Goal: Task Accomplishment & Management: Complete application form

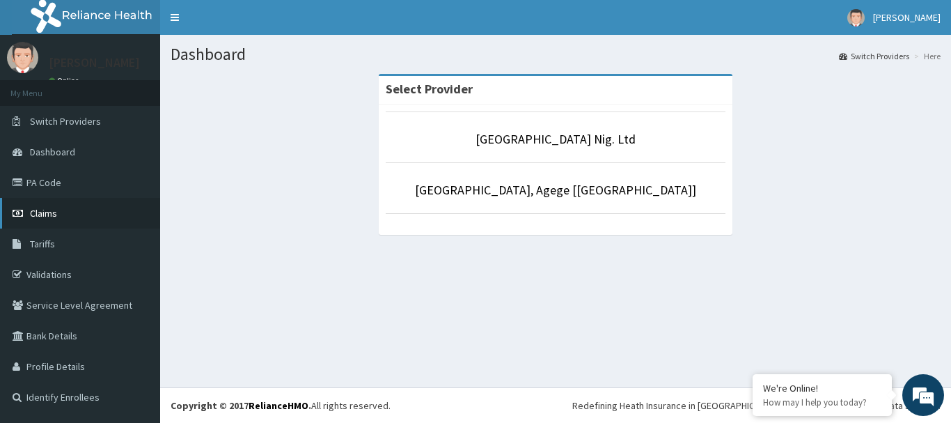
click at [49, 214] on span "Claims" at bounding box center [43, 213] width 27 height 13
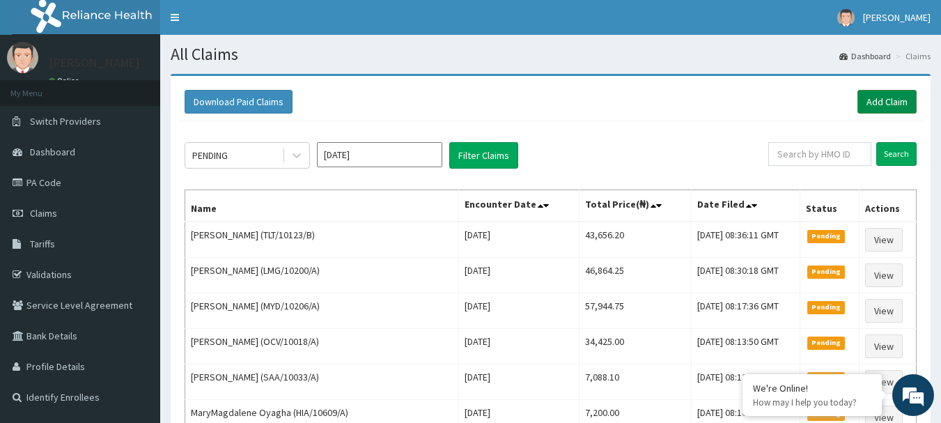
click at [884, 95] on link "Add Claim" at bounding box center [886, 102] width 59 height 24
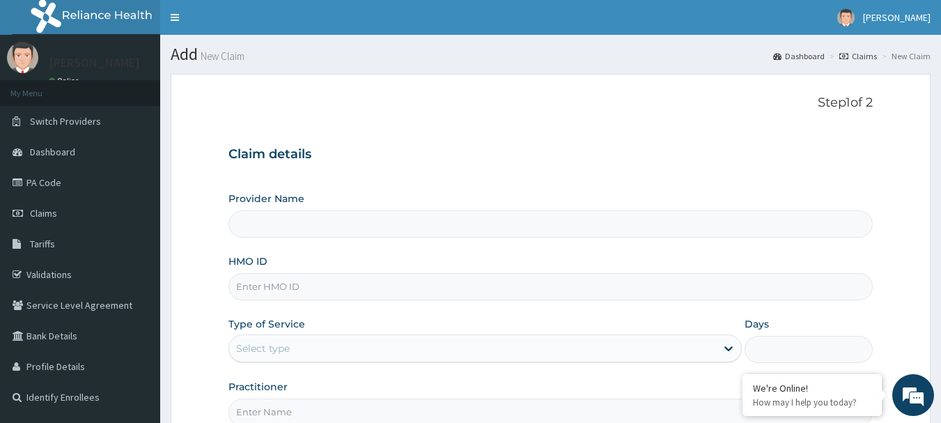
type input "[GEOGRAPHIC_DATA] Nig. Ltd"
click at [351, 295] on input "HMO ID" at bounding box center [550, 286] width 645 height 27
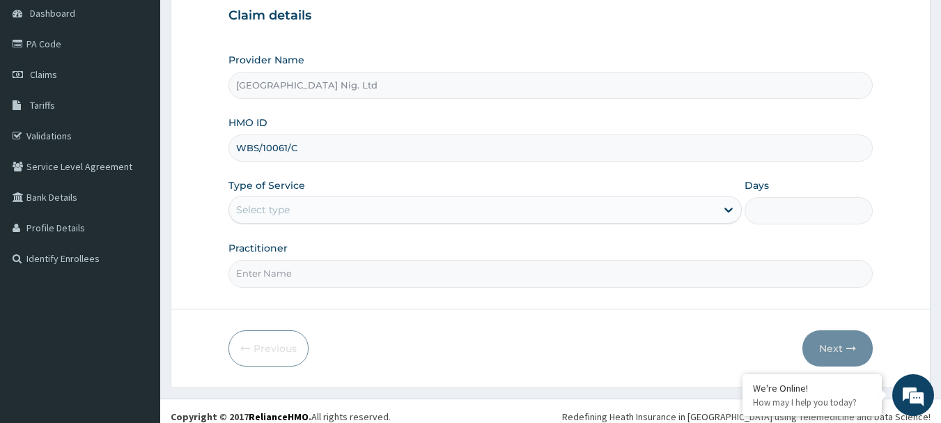
scroll to position [139, 0]
type input "WBS/10061/C"
click at [721, 211] on icon at bounding box center [728, 209] width 14 height 14
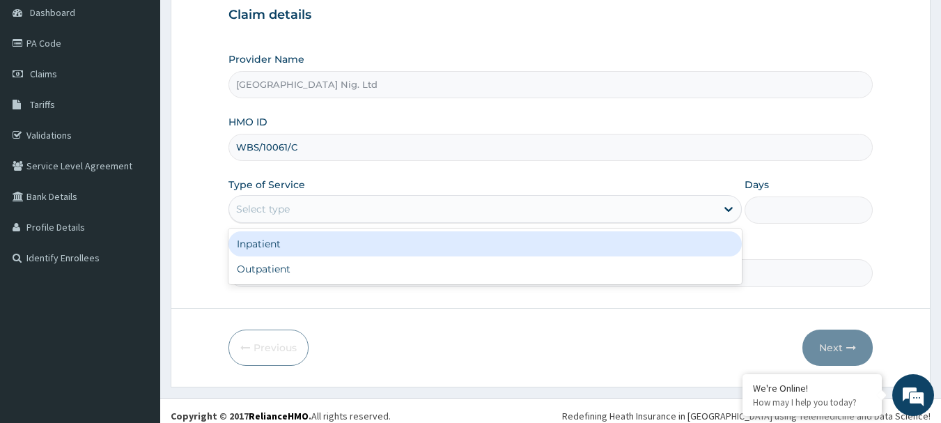
click at [489, 249] on div "Inpatient" at bounding box center [484, 243] width 513 height 25
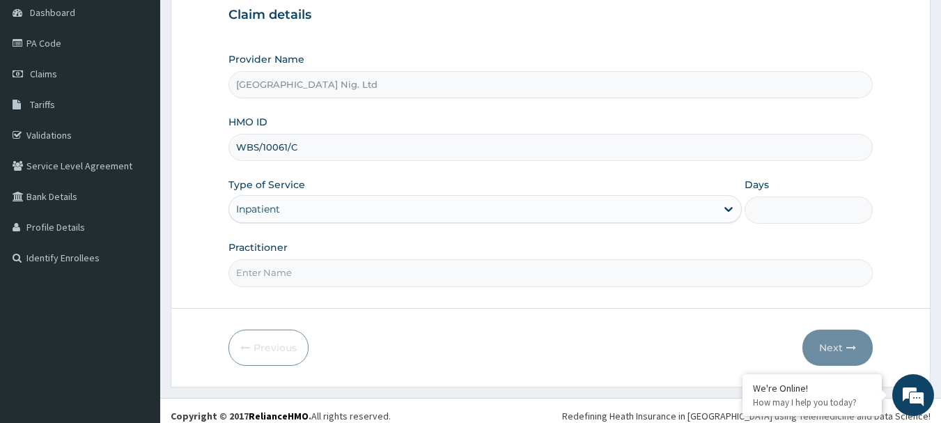
click at [826, 209] on input "Days" at bounding box center [808, 209] width 128 height 27
type input "1"
click at [327, 272] on input "Practitioner" at bounding box center [550, 272] width 645 height 27
type input "DR OPUTE"
click at [825, 347] on button "Next" at bounding box center [837, 347] width 70 height 36
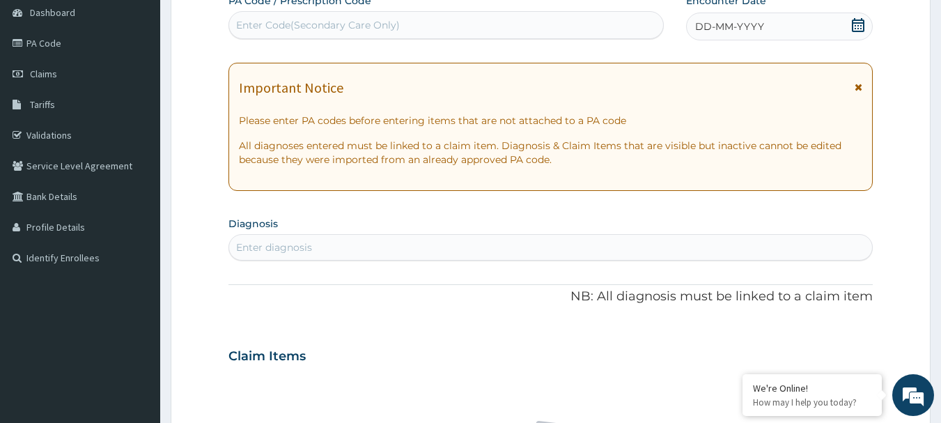
click at [511, 20] on div "Enter Code(Secondary Care Only)" at bounding box center [446, 25] width 434 height 22
type input "PA/AA0DB2"
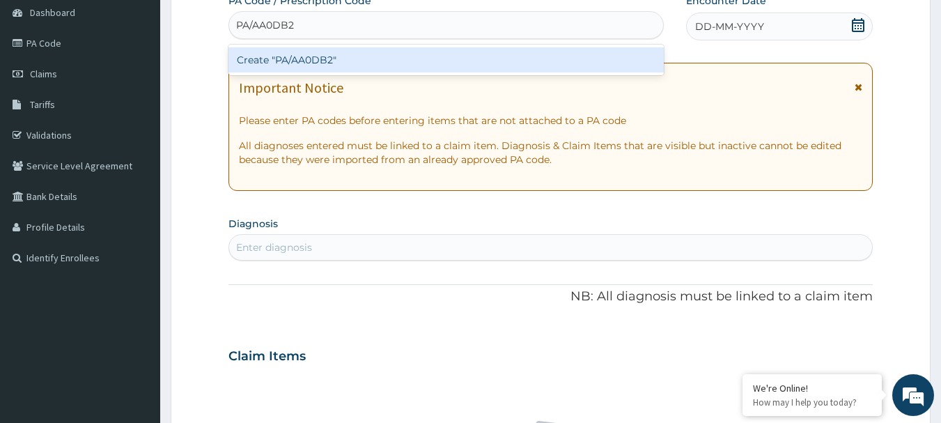
click at [359, 61] on div "Create "PA/AA0DB2"" at bounding box center [446, 59] width 436 height 25
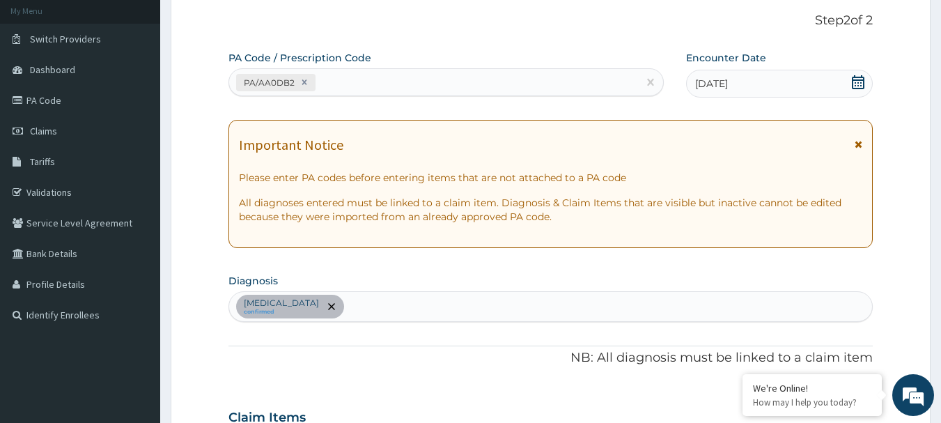
scroll to position [73, 0]
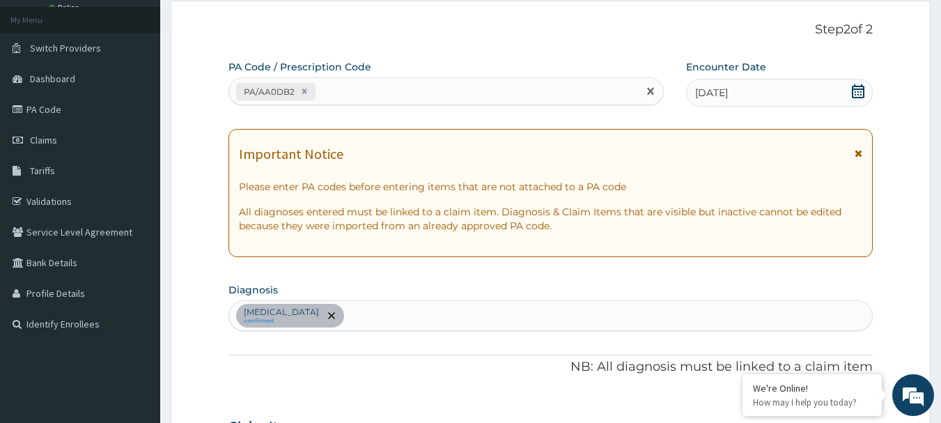
click at [407, 91] on div "PA/AA0DB2" at bounding box center [433, 91] width 409 height 23
type input "PA/2C0AD5"
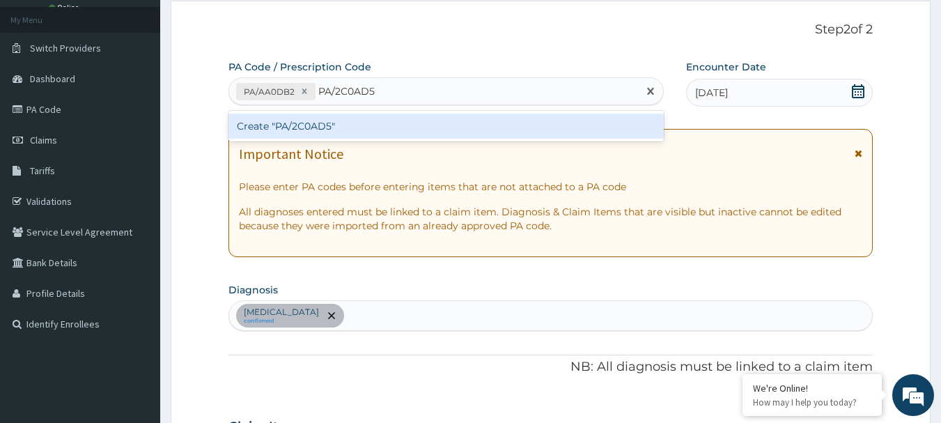
click at [323, 125] on div "Create "PA/2C0AD5"" at bounding box center [446, 125] width 436 height 25
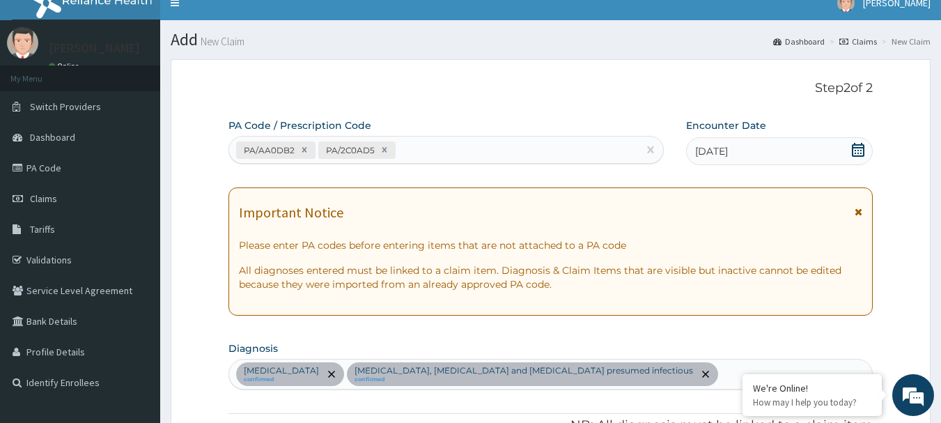
scroll to position [0, 0]
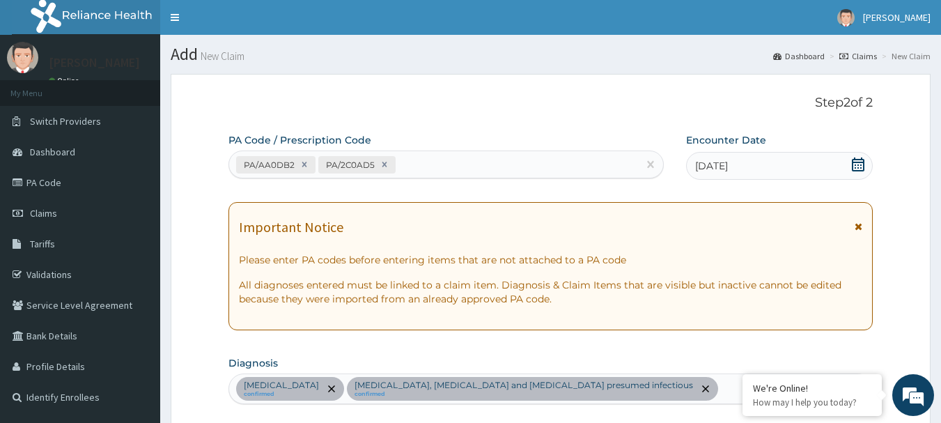
click at [432, 159] on div "PA/AA0DB2 PA/2C0AD5" at bounding box center [433, 164] width 409 height 23
type input "PA/F4E770"
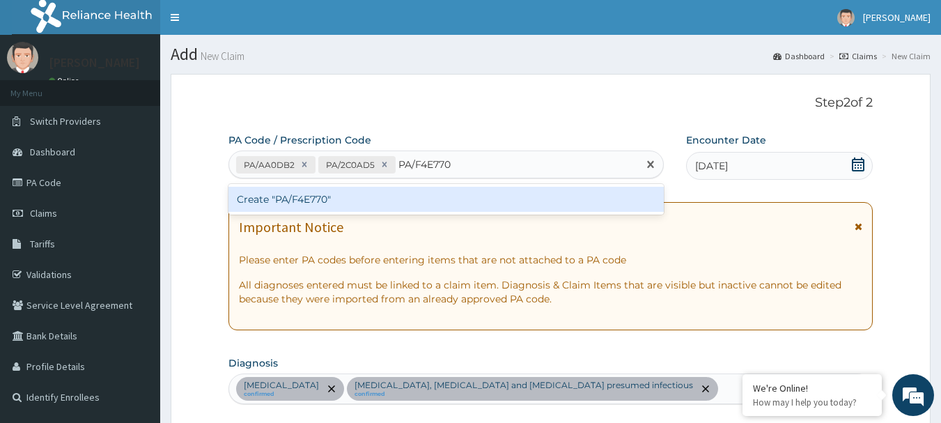
click at [321, 201] on div "Create "PA/F4E770"" at bounding box center [446, 199] width 436 height 25
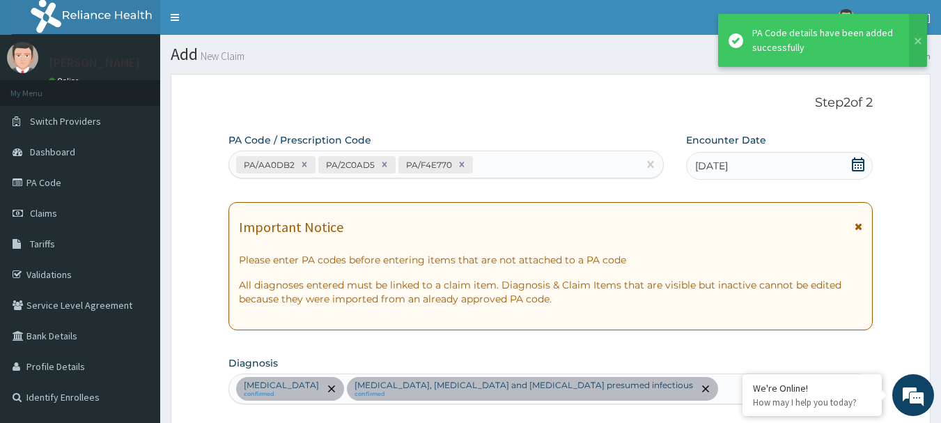
scroll to position [705, 0]
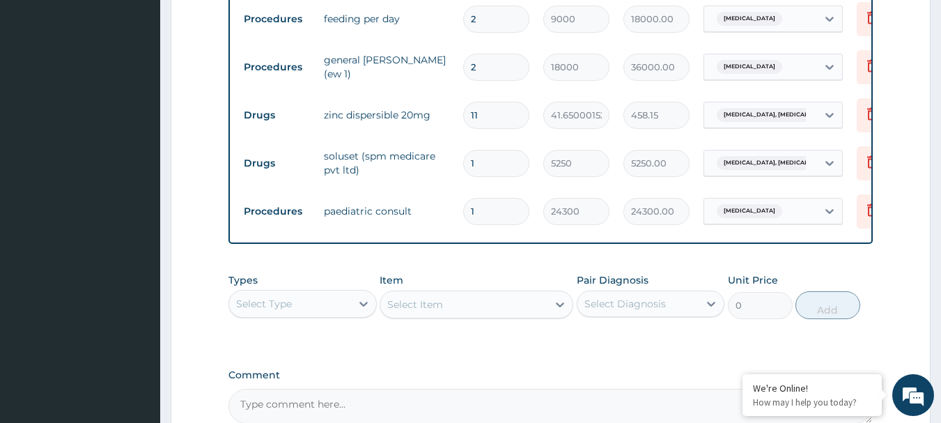
click at [490, 71] on input "2" at bounding box center [496, 67] width 66 height 27
type input "0.00"
type input "1"
type input "18000.00"
type input "1"
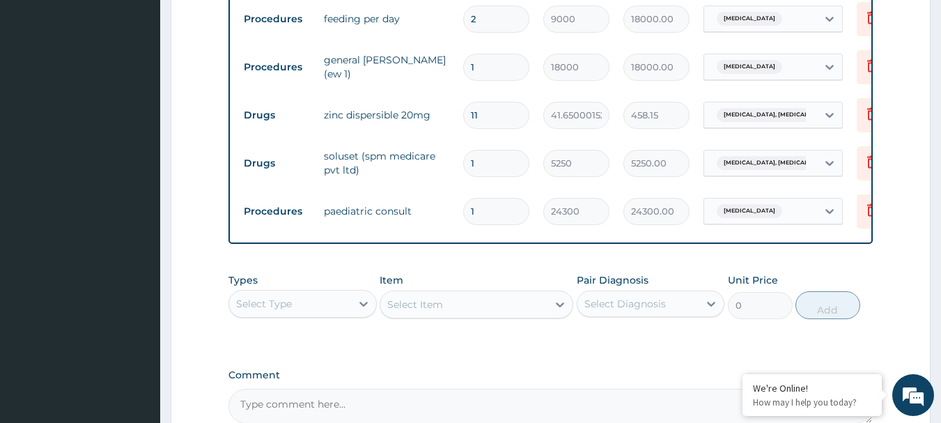
click at [490, 19] on input "2" at bounding box center [496, 19] width 66 height 27
type input "0.00"
type input "1"
type input "9000.00"
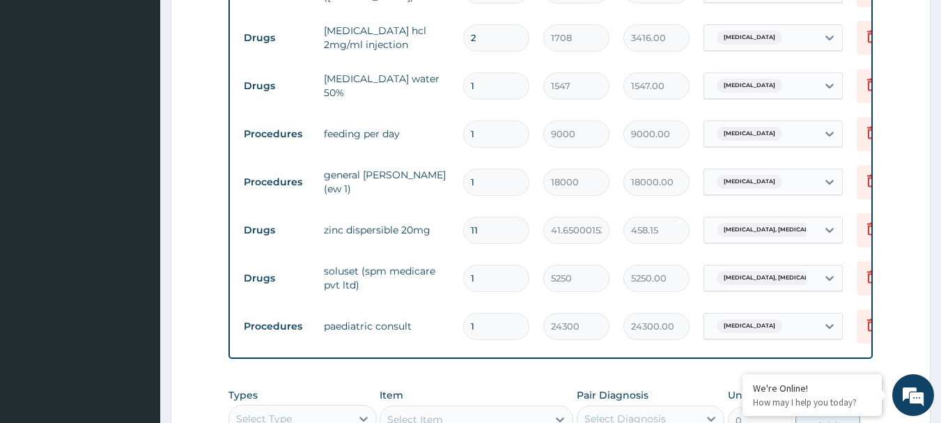
scroll to position [565, 0]
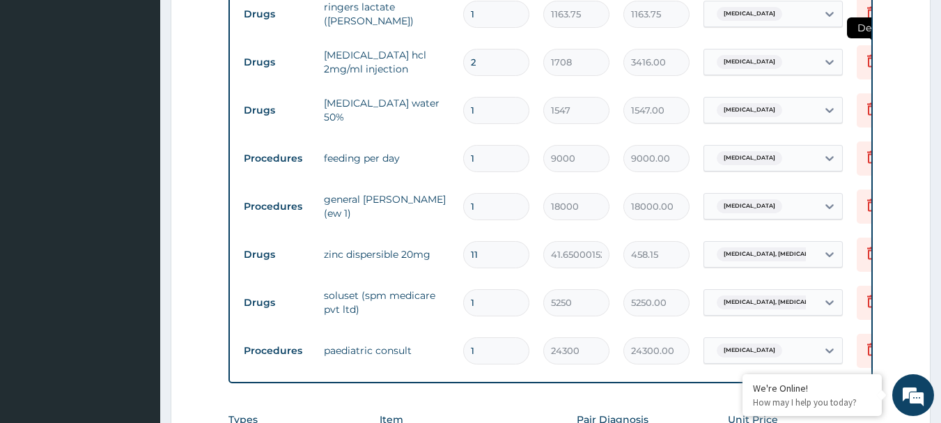
type input "1"
click at [870, 61] on icon at bounding box center [871, 60] width 17 height 17
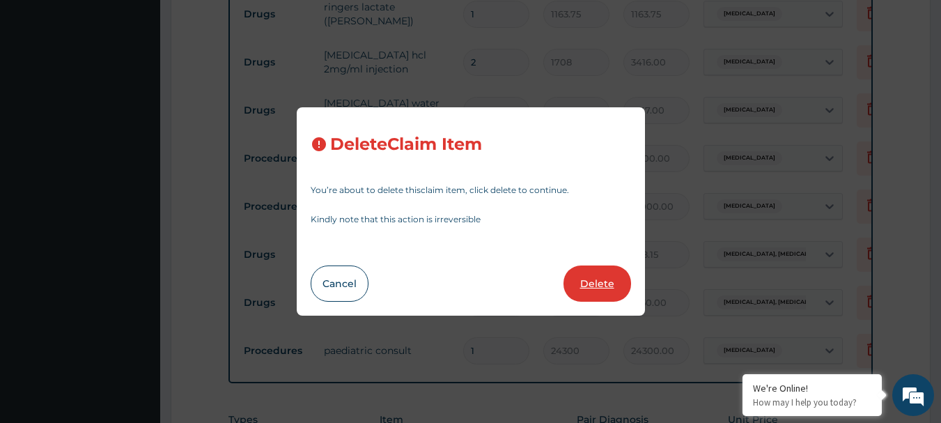
click at [618, 274] on button "Delete" at bounding box center [597, 283] width 68 height 36
type input "1"
type input "1547"
type input "1547.00"
type input "9000"
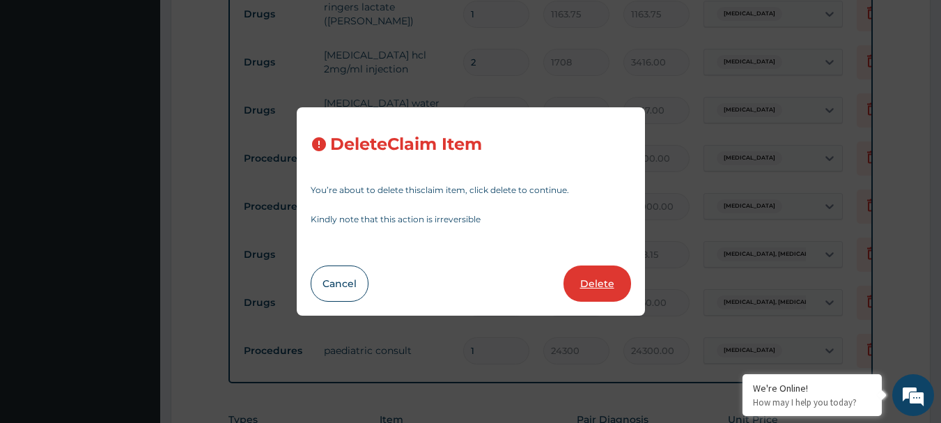
type input "9000.00"
type input "18000"
type input "18000.00"
type input "11"
type input "41.65000152587891"
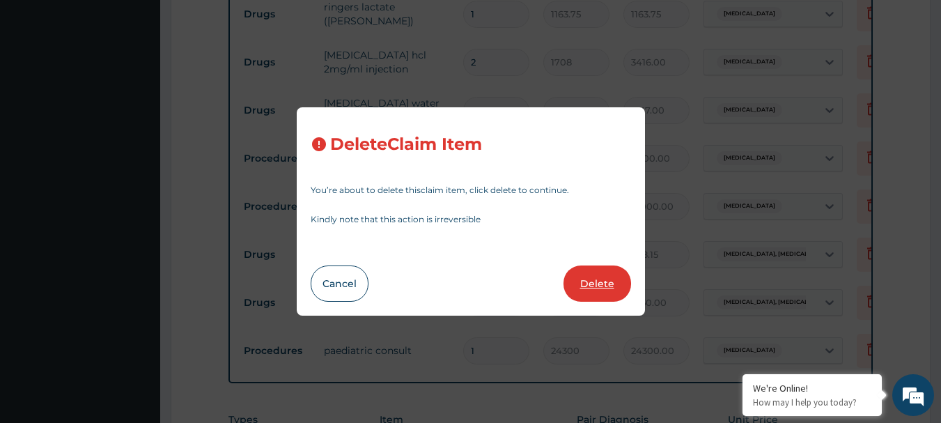
type input "458.15"
type input "1"
type input "5250"
type input "5250.00"
type input "24300"
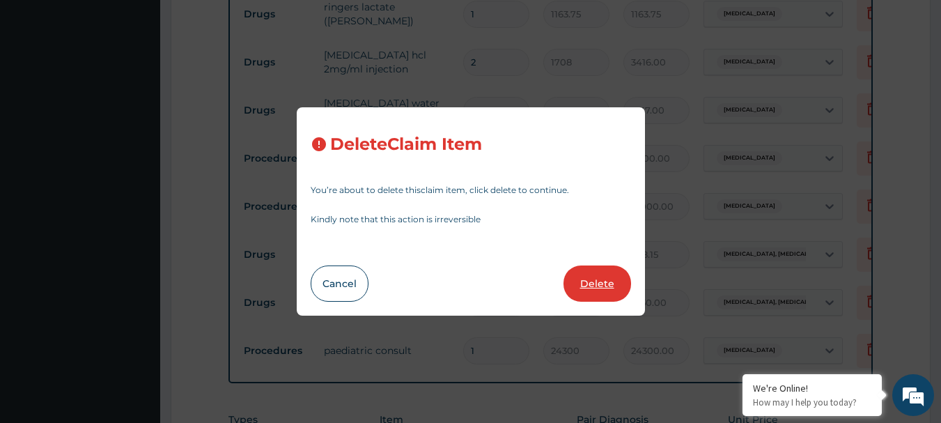
type input "24300.00"
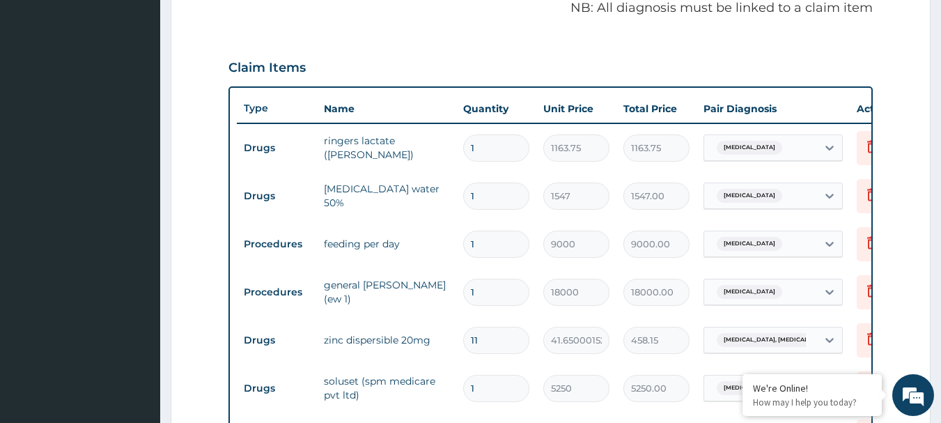
scroll to position [426, 0]
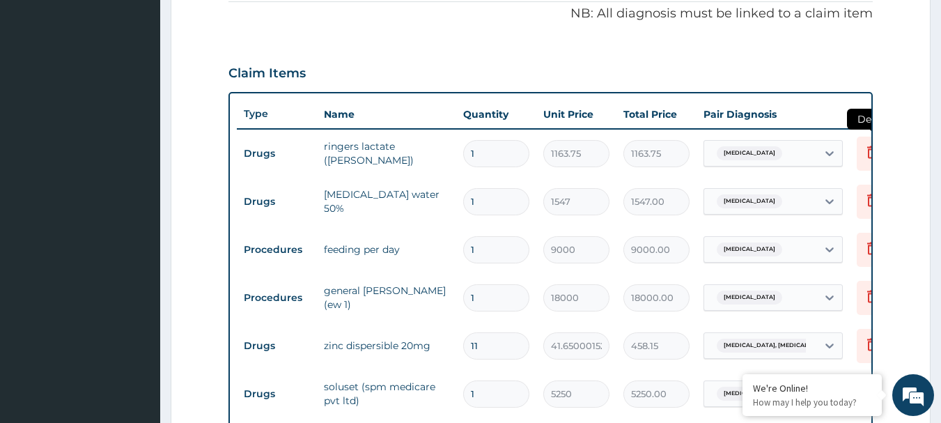
click at [867, 151] on icon at bounding box center [872, 152] width 10 height 13
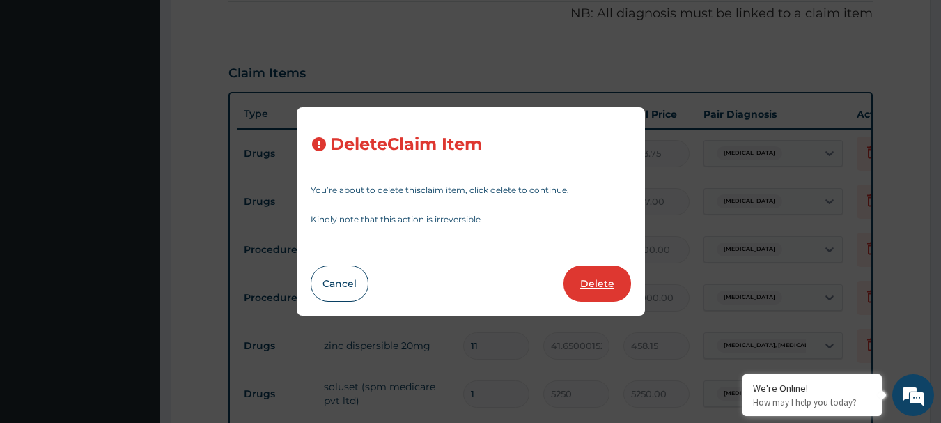
click at [591, 282] on button "Delete" at bounding box center [597, 283] width 68 height 36
type input "1547"
type input "1547.00"
type input "9000"
type input "9000.00"
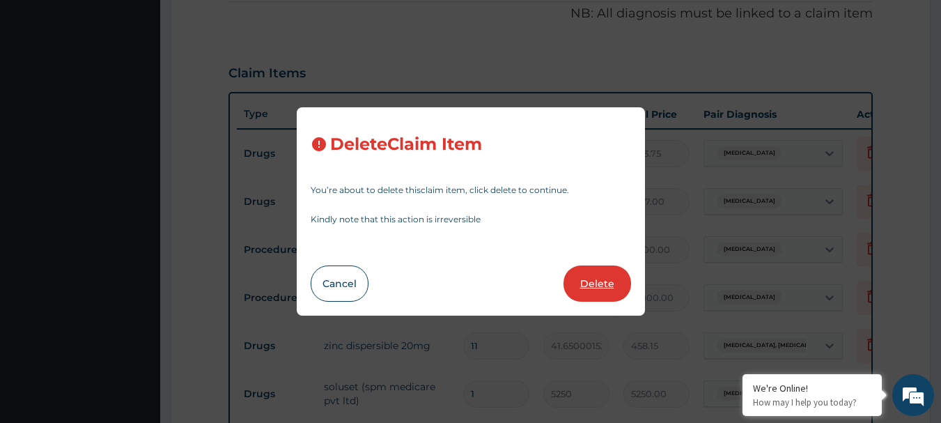
type input "18000"
type input "18000.00"
type input "11"
type input "41.65000152587891"
type input "458.15"
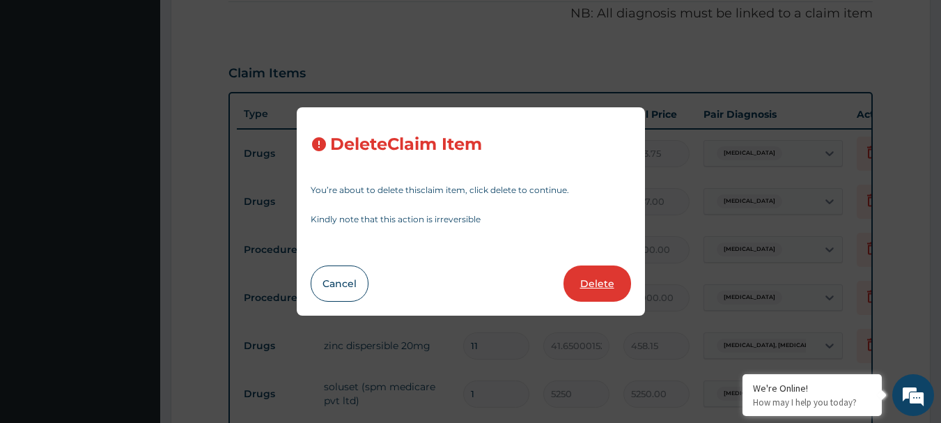
type input "1"
type input "5250"
type input "5250.00"
type input "24300"
type input "24300.00"
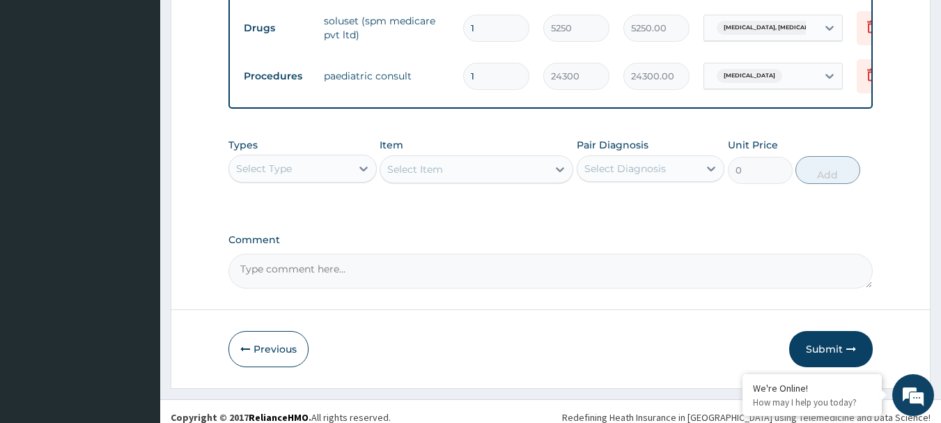
scroll to position [766, 0]
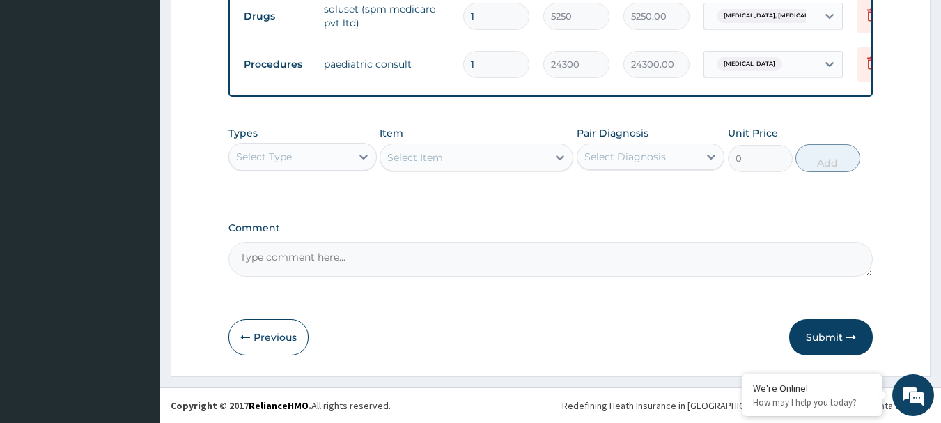
click at [675, 161] on div "Select Diagnosis" at bounding box center [638, 157] width 122 height 22
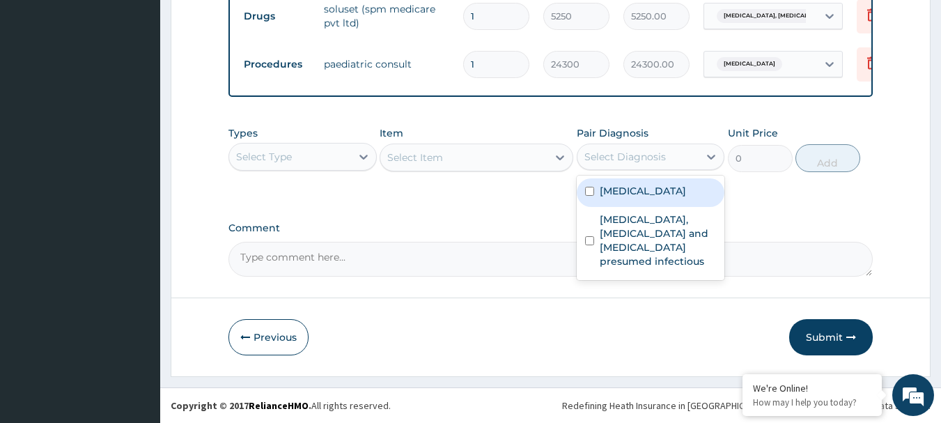
click at [649, 196] on label "Gastroenteritis" at bounding box center [642, 191] width 86 height 14
checkbox input "true"
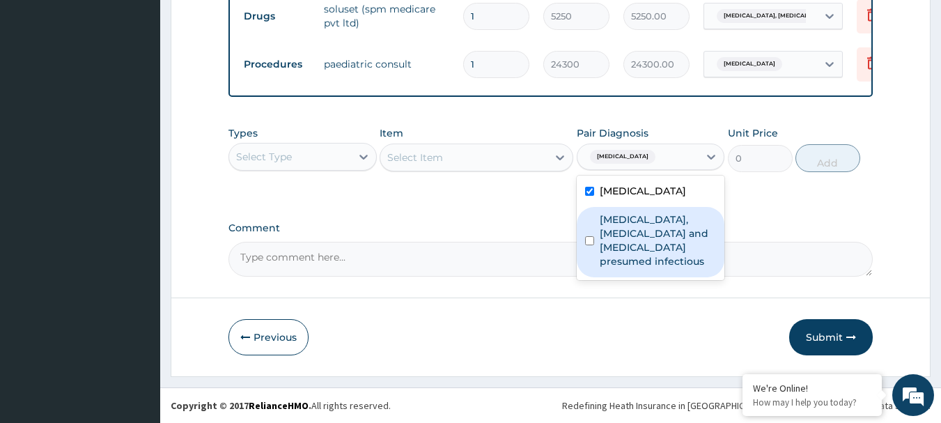
click at [643, 241] on label "Colitis, enteritis and gastroenteritis presumed infectious" at bounding box center [657, 240] width 117 height 56
checkbox input "true"
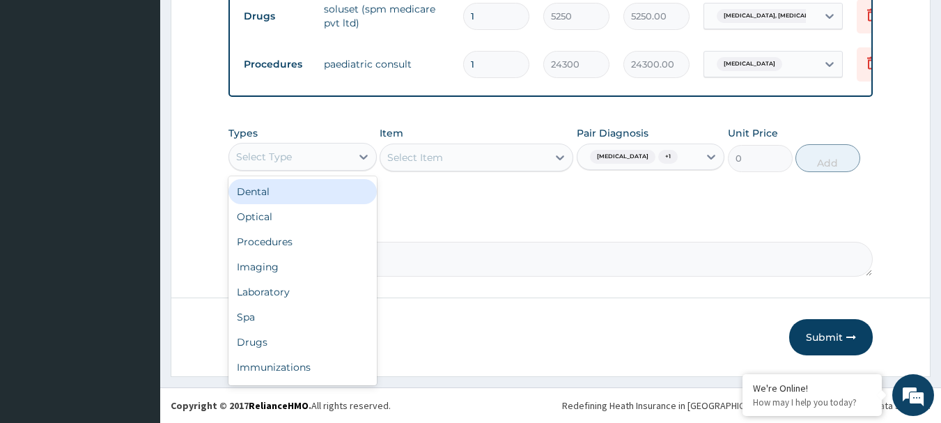
click at [341, 162] on div "Select Type" at bounding box center [290, 157] width 122 height 22
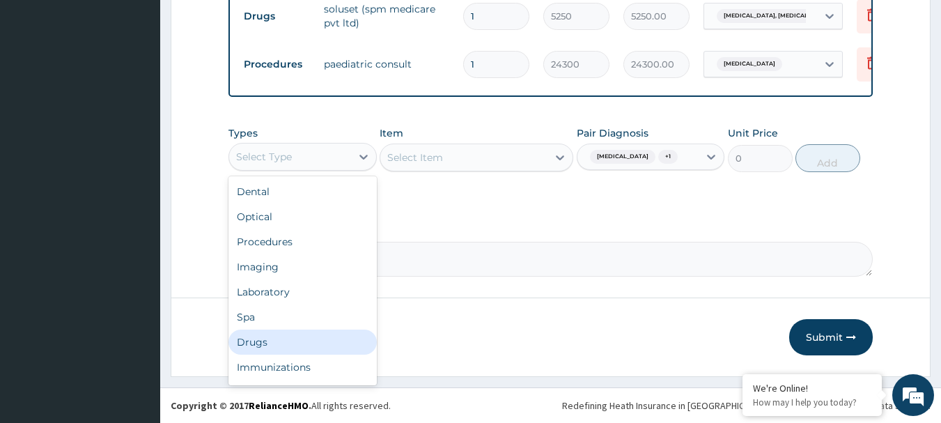
click at [288, 340] on div "Drugs" at bounding box center [302, 341] width 148 height 25
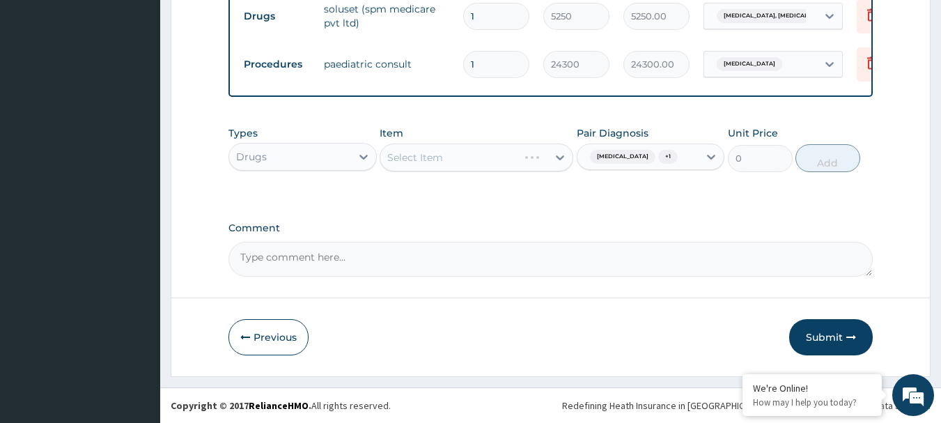
click at [469, 159] on div "Select Item" at bounding box center [476, 157] width 194 height 28
click at [503, 160] on div "Select Item" at bounding box center [476, 157] width 194 height 28
click at [518, 155] on div "Select Item" at bounding box center [463, 157] width 167 height 22
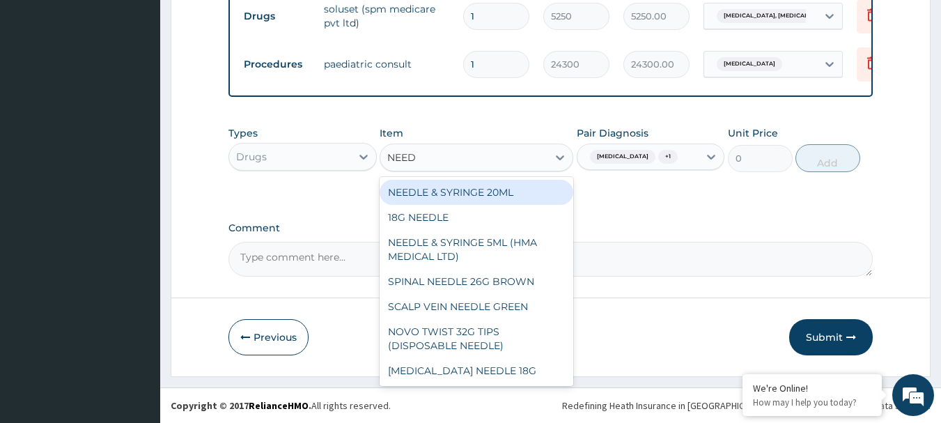
type input "NEEDL"
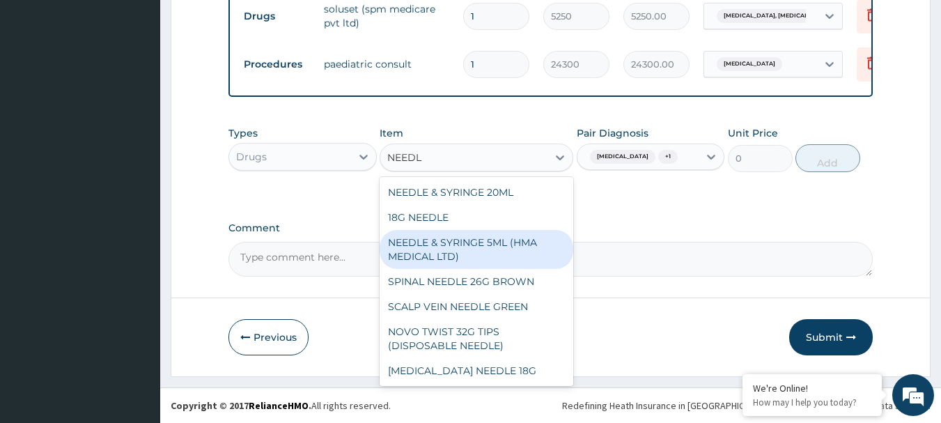
click at [499, 241] on div "NEEDLE & SYRINGE 5ML (HMA MEDICAL LTD)" at bounding box center [476, 249] width 194 height 39
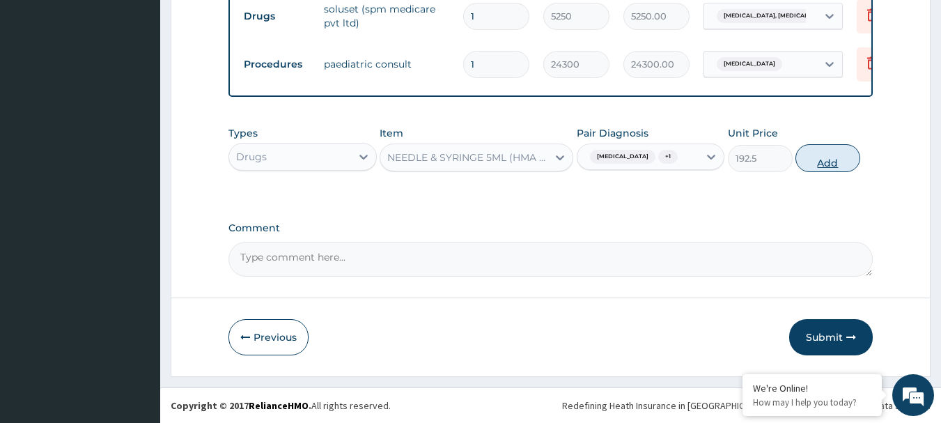
click at [829, 154] on button "Add" at bounding box center [827, 158] width 65 height 28
type input "0"
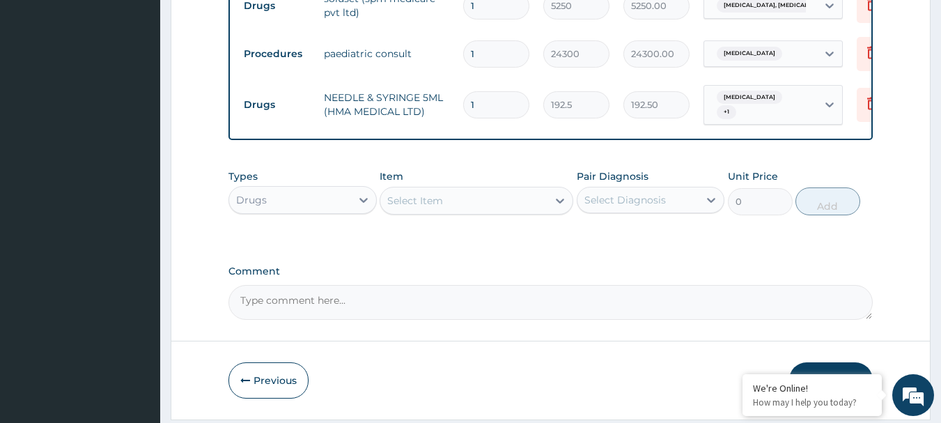
click at [491, 100] on input "1" at bounding box center [496, 104] width 66 height 27
type input "0.00"
type input "5"
type input "962.50"
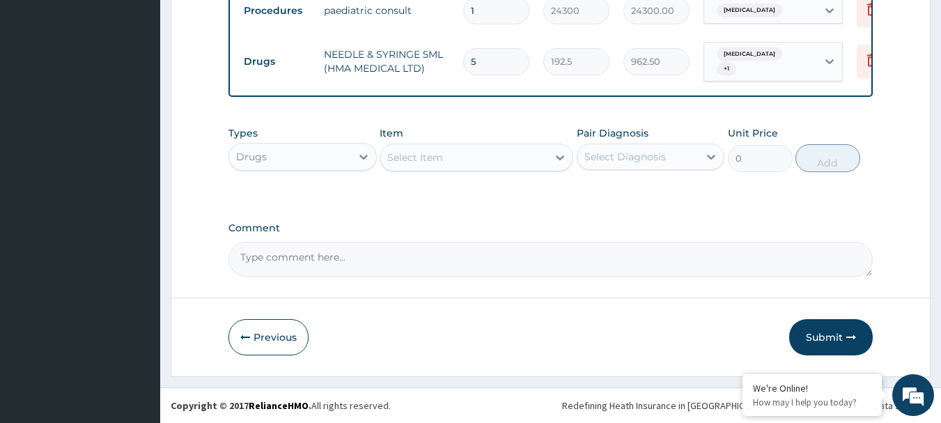
type input "5"
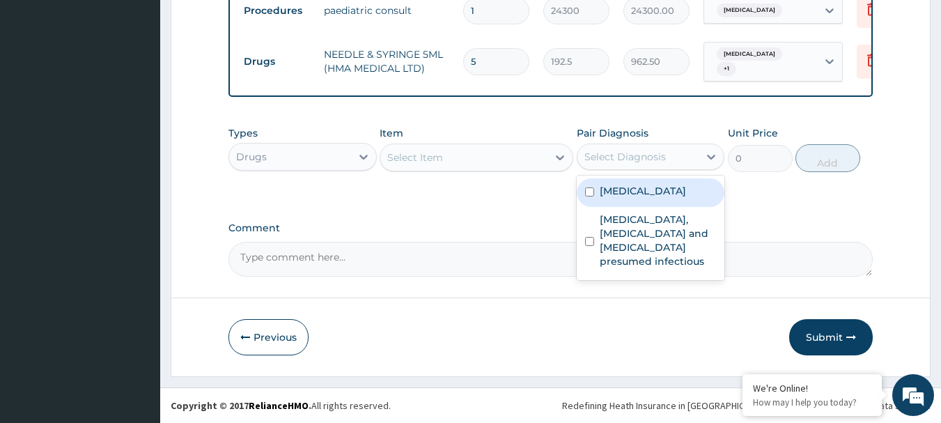
click at [665, 159] on div "Select Diagnosis" at bounding box center [638, 157] width 122 height 22
click at [646, 197] on label "Gastroenteritis" at bounding box center [642, 191] width 86 height 14
checkbox input "true"
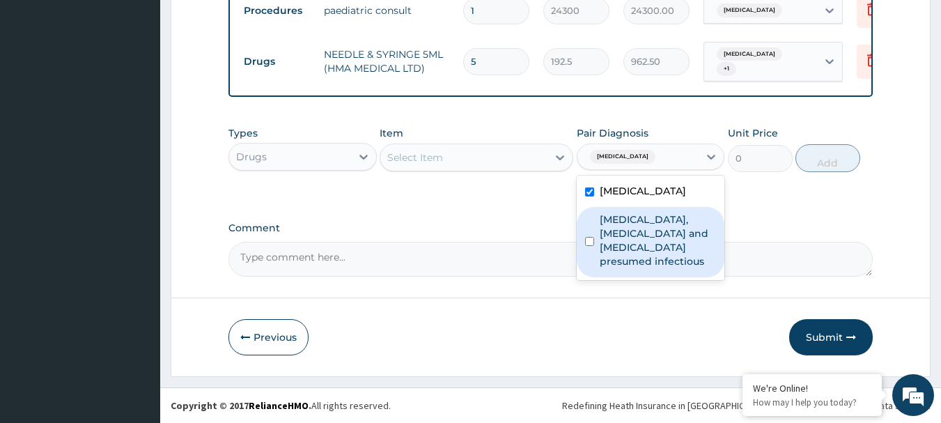
click at [643, 230] on label "Colitis, enteritis and gastroenteritis presumed infectious" at bounding box center [657, 240] width 117 height 56
checkbox input "true"
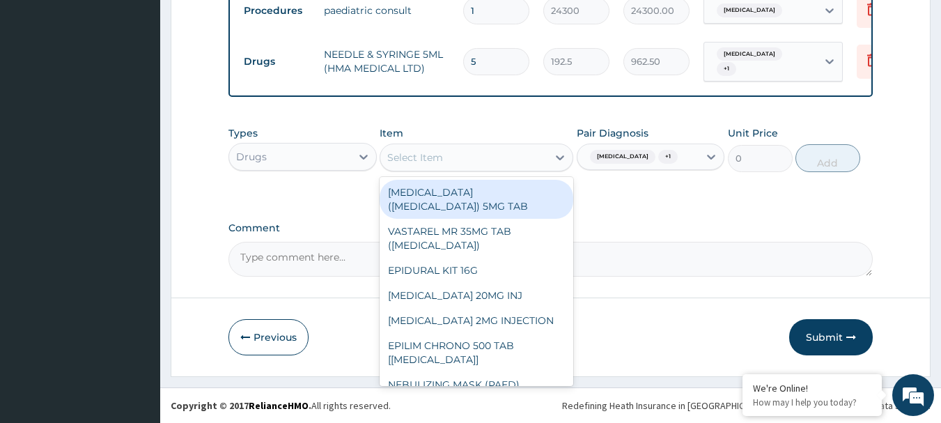
click at [498, 150] on div "Select Item" at bounding box center [463, 157] width 167 height 22
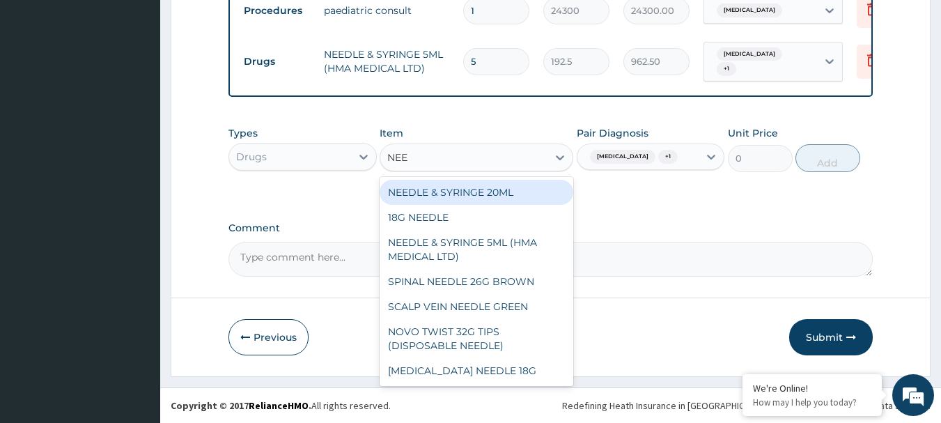
type input "NEED"
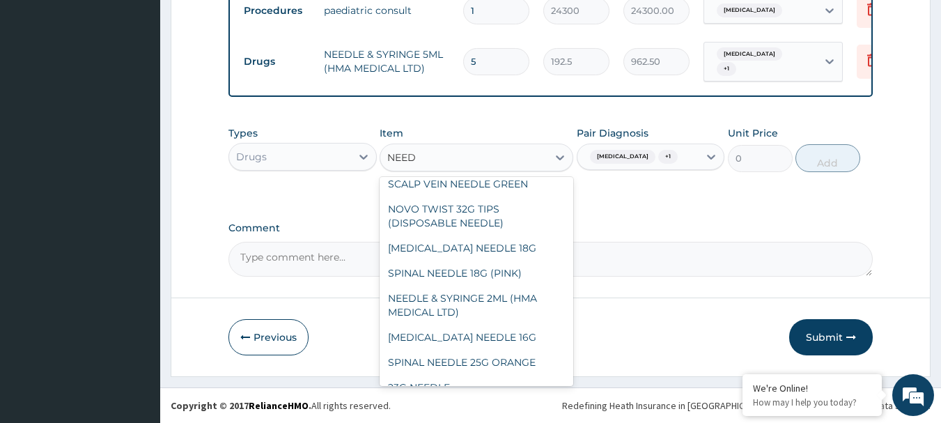
scroll to position [139, 0]
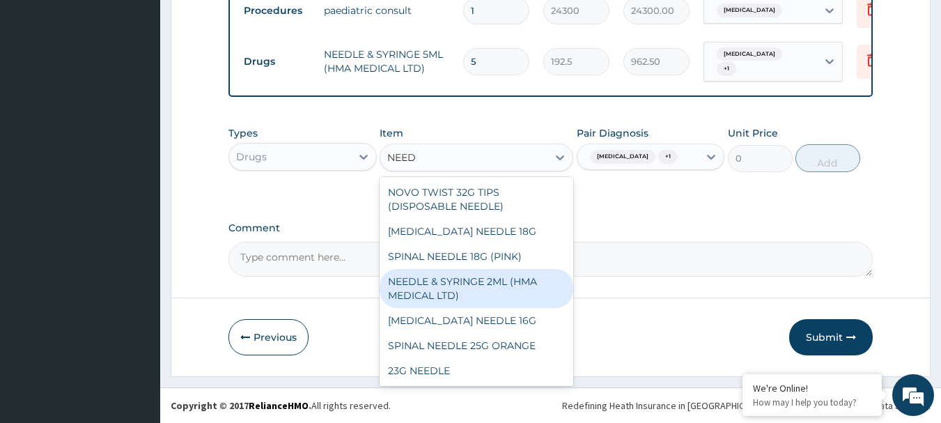
click at [514, 288] on div "NEEDLE & SYRINGE 2ML (HMA MEDICAL LTD)" at bounding box center [476, 288] width 194 height 39
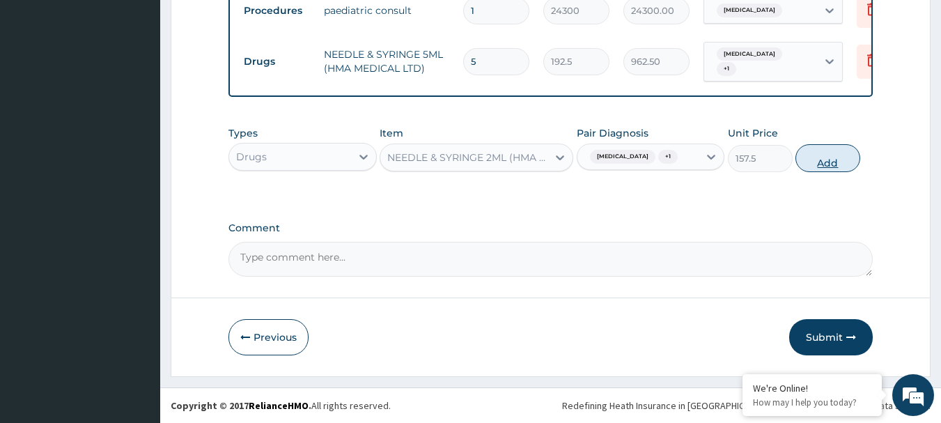
click at [838, 159] on button "Add" at bounding box center [827, 158] width 65 height 28
type input "0"
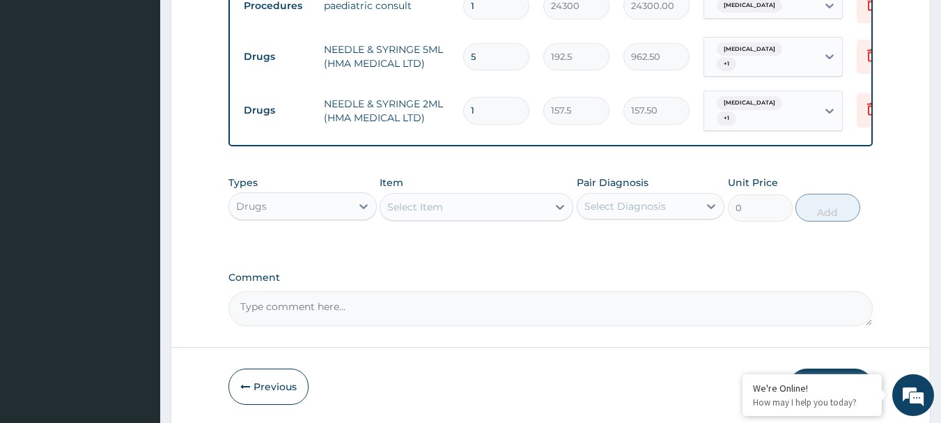
click at [487, 107] on input "1" at bounding box center [496, 110] width 66 height 27
type input "0.00"
type input "5"
type input "787.50"
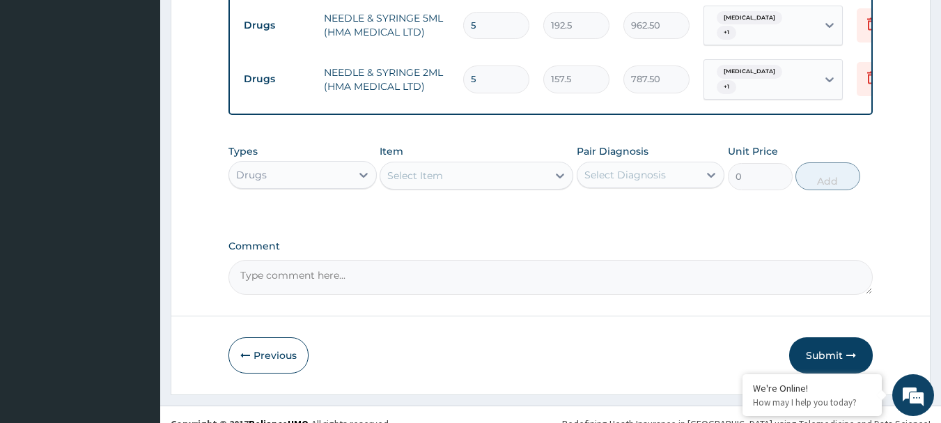
scroll to position [862, 0]
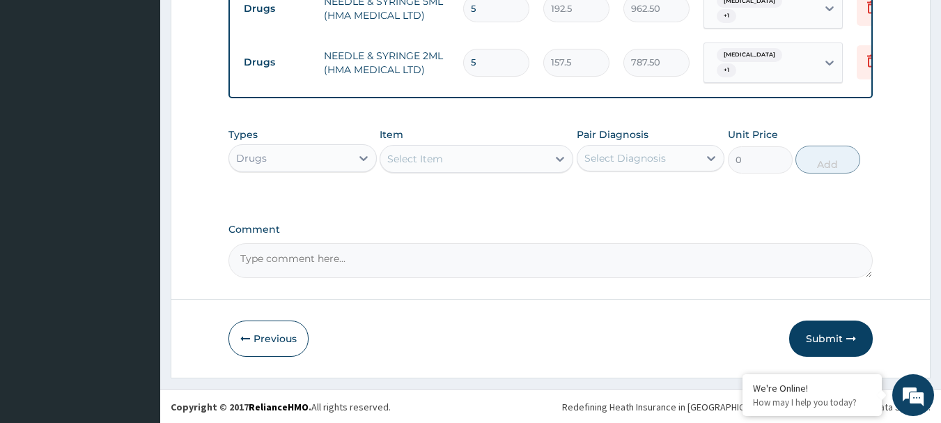
type input "5"
click at [644, 157] on div "Select Diagnosis" at bounding box center [624, 158] width 81 height 14
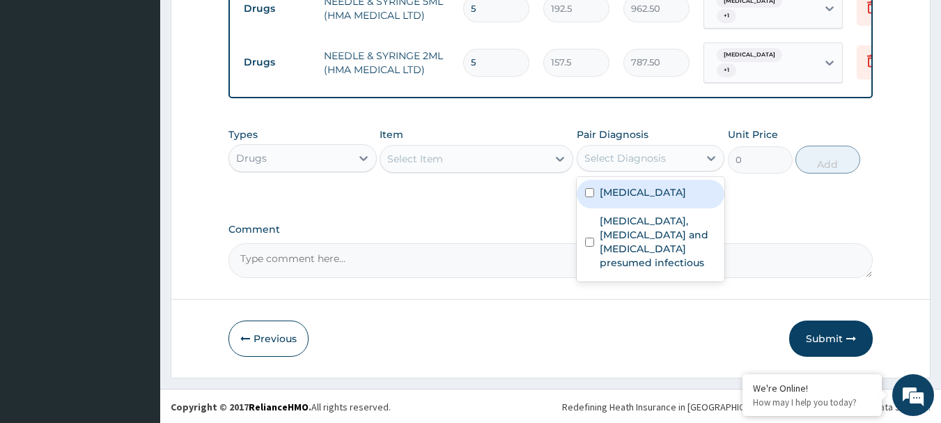
click at [632, 191] on label "Gastroenteritis" at bounding box center [642, 192] width 86 height 14
checkbox input "true"
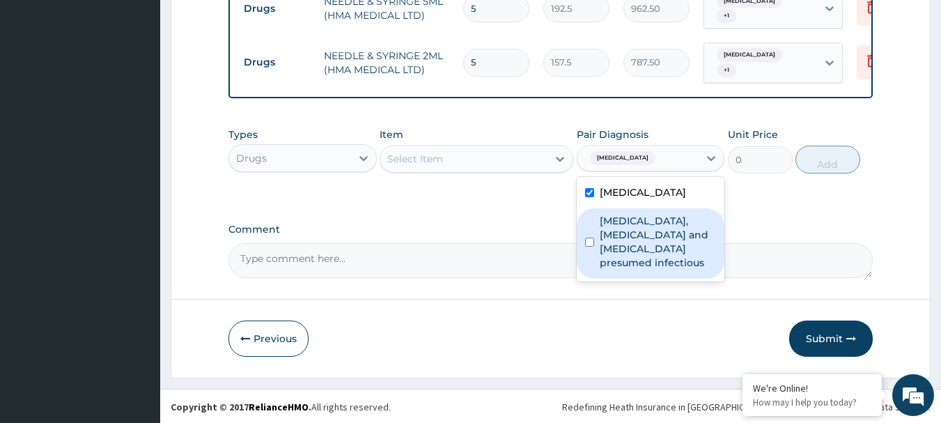
click at [620, 233] on label "Colitis, enteritis and gastroenteritis presumed infectious" at bounding box center [657, 242] width 117 height 56
checkbox input "true"
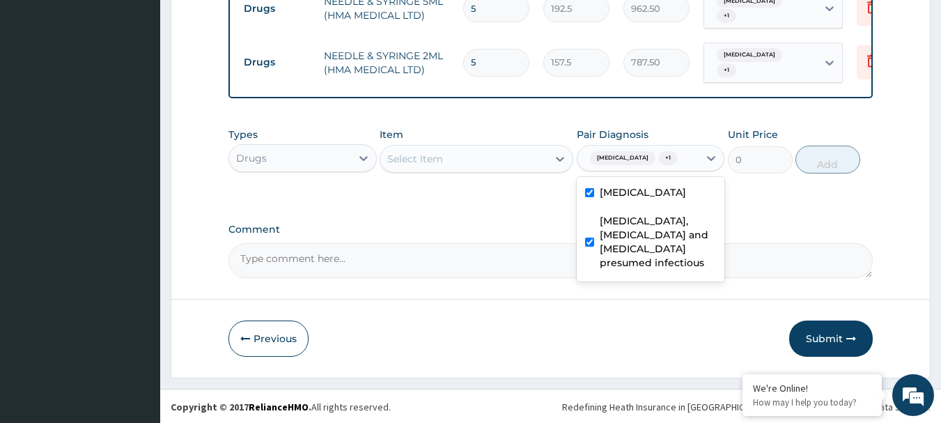
click at [474, 155] on div "Select Item" at bounding box center [463, 159] width 167 height 22
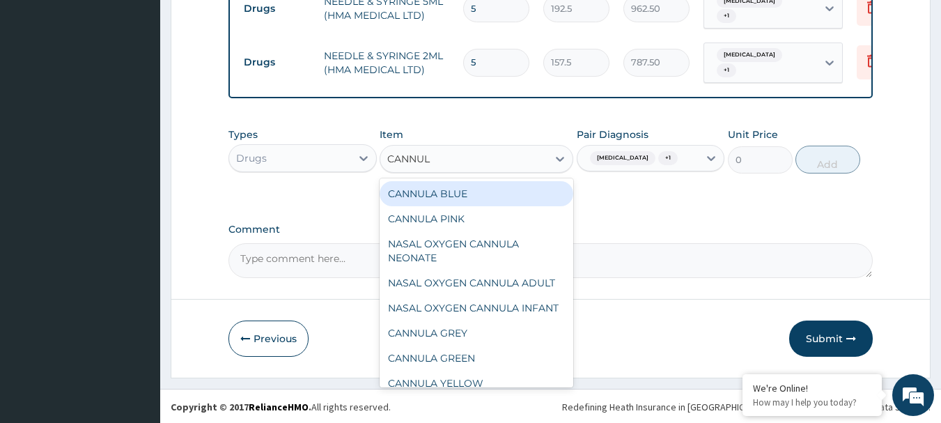
type input "CANNULA"
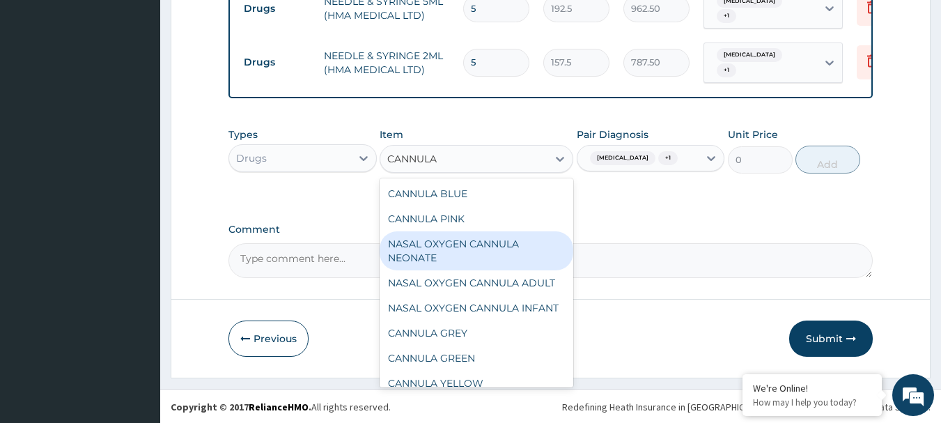
scroll to position [64, 0]
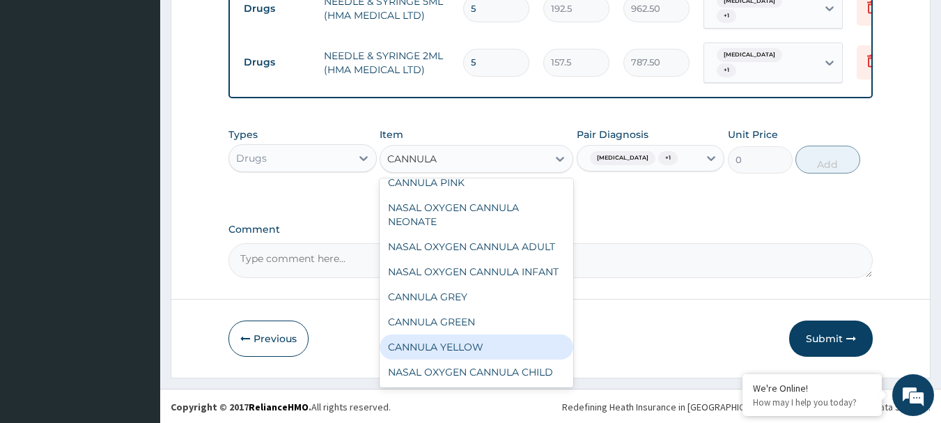
click at [448, 342] on div "CANNULA YELLOW" at bounding box center [476, 346] width 194 height 25
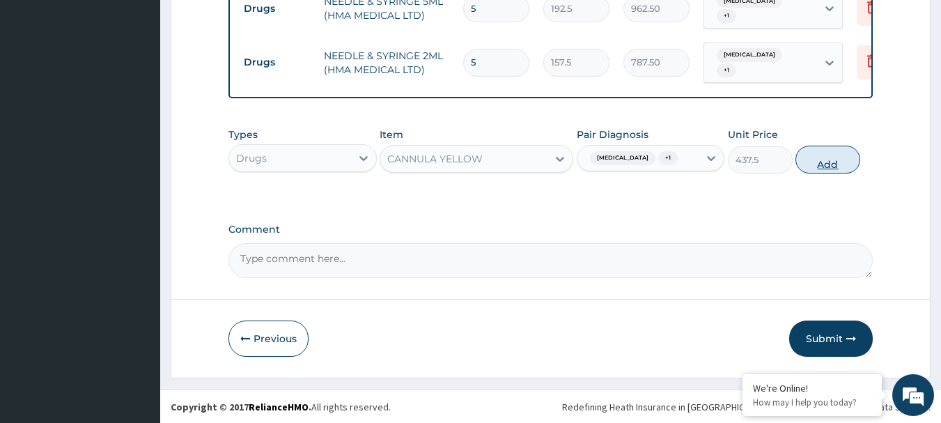
click at [815, 155] on button "Add" at bounding box center [827, 160] width 65 height 28
type input "0"
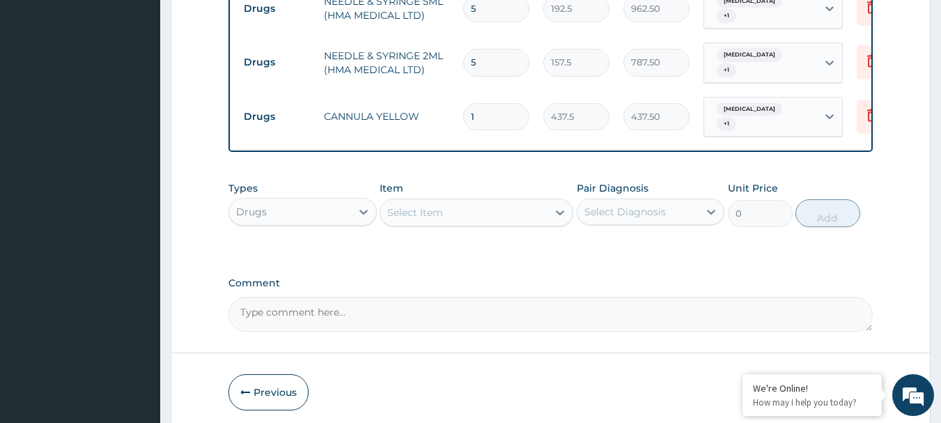
click at [495, 103] on input "1" at bounding box center [496, 116] width 66 height 27
type input "0.00"
type input "3"
type input "1312.50"
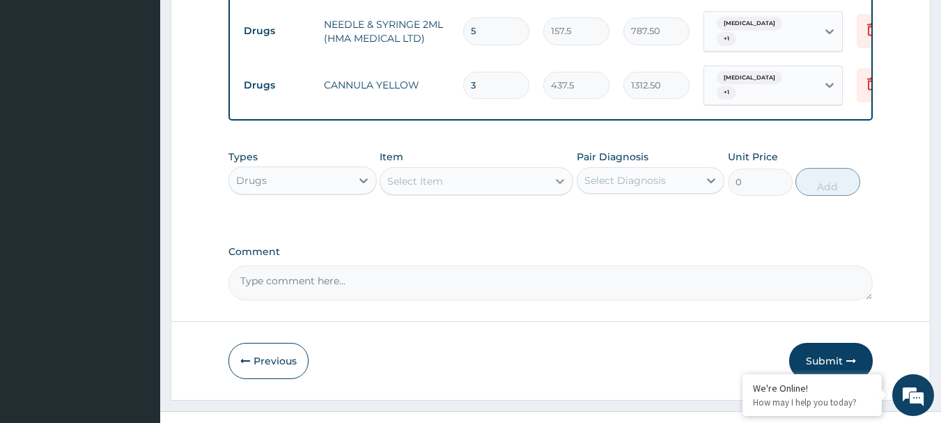
scroll to position [910, 0]
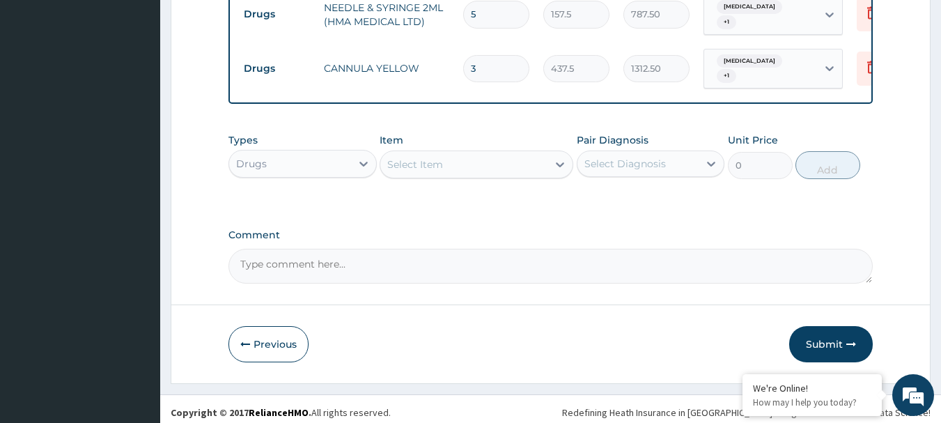
type input "3"
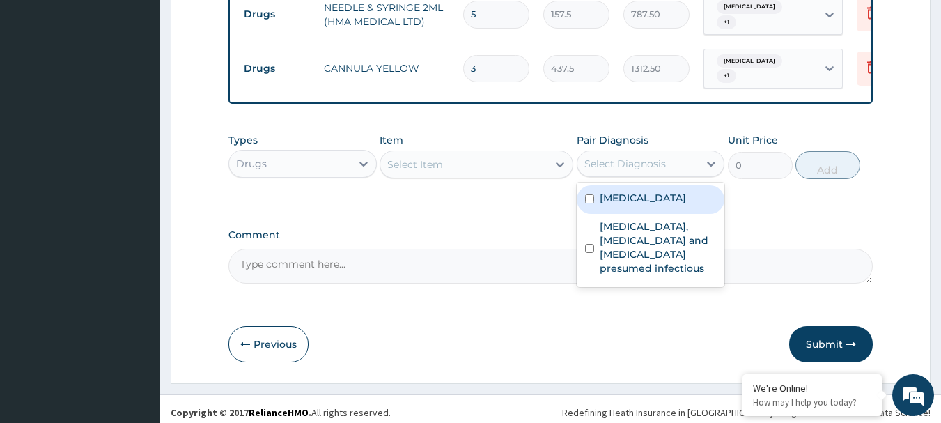
click at [631, 158] on div "Select Diagnosis" at bounding box center [624, 164] width 81 height 14
click at [622, 196] on label "Gastroenteritis" at bounding box center [642, 198] width 86 height 14
checkbox input "true"
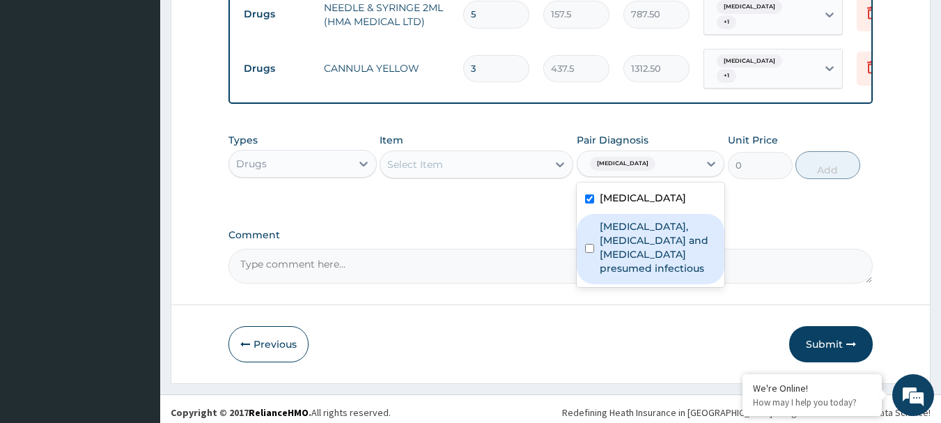
click at [631, 248] on label "Colitis, enteritis and gastroenteritis presumed infectious" at bounding box center [657, 247] width 117 height 56
checkbox input "true"
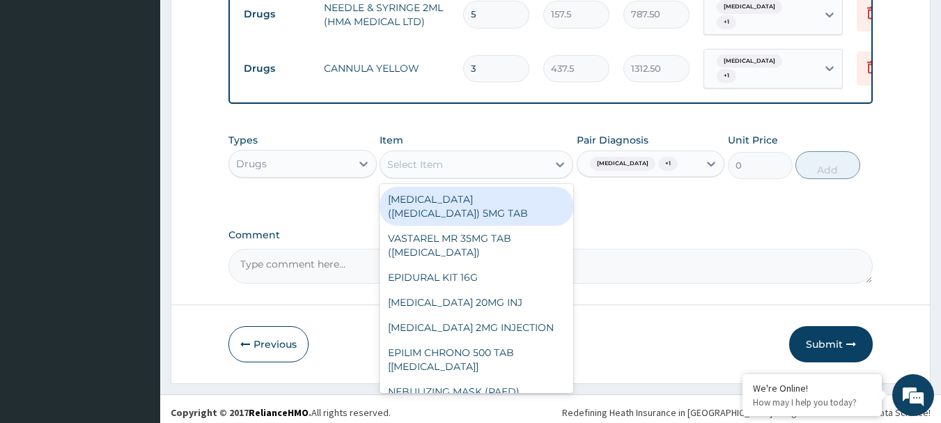
click at [454, 157] on div "Select Item" at bounding box center [463, 164] width 167 height 22
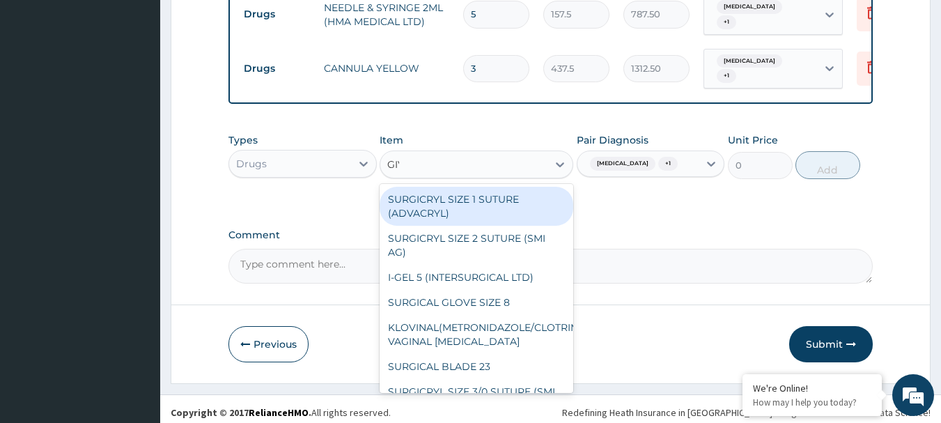
type input "GIVI"
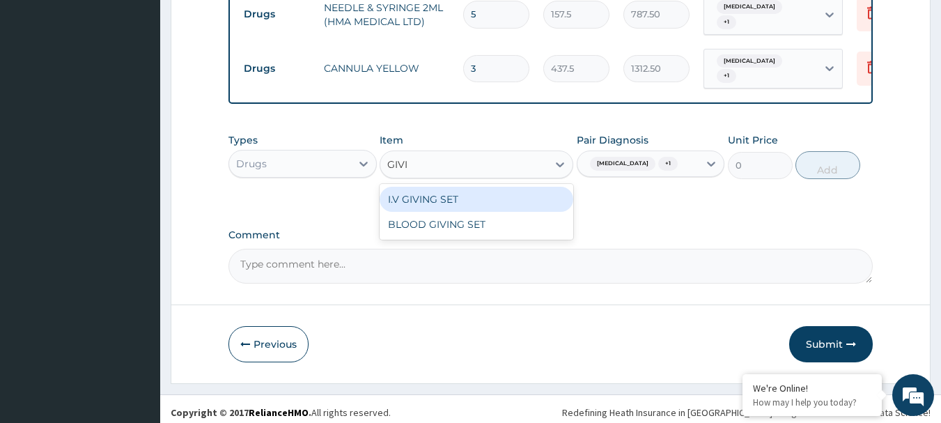
click at [448, 187] on div "I.V GIVING SET" at bounding box center [476, 199] width 194 height 25
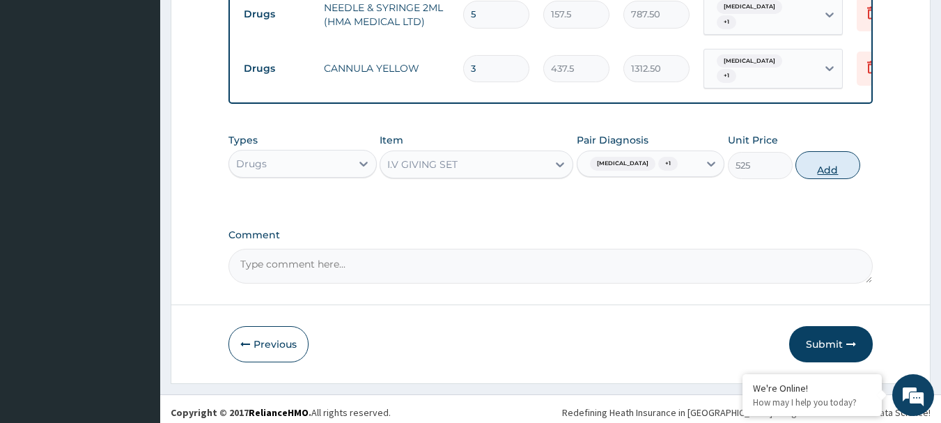
click at [835, 159] on button "Add" at bounding box center [827, 165] width 65 height 28
type input "0"
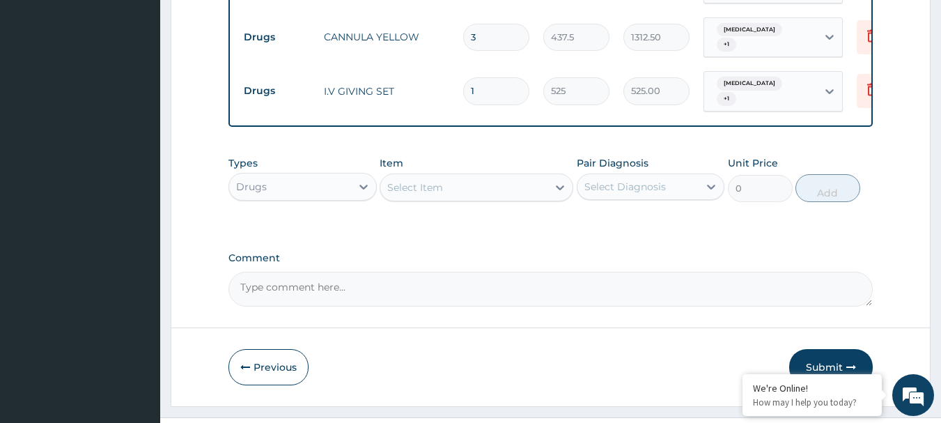
scroll to position [958, 0]
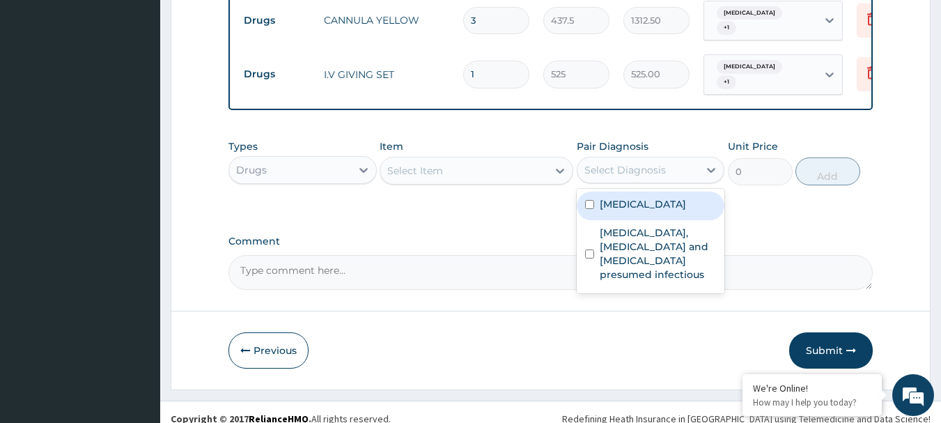
click at [667, 163] on div "Select Diagnosis" at bounding box center [638, 170] width 122 height 22
click at [653, 197] on label "Gastroenteritis" at bounding box center [642, 204] width 86 height 14
checkbox input "true"
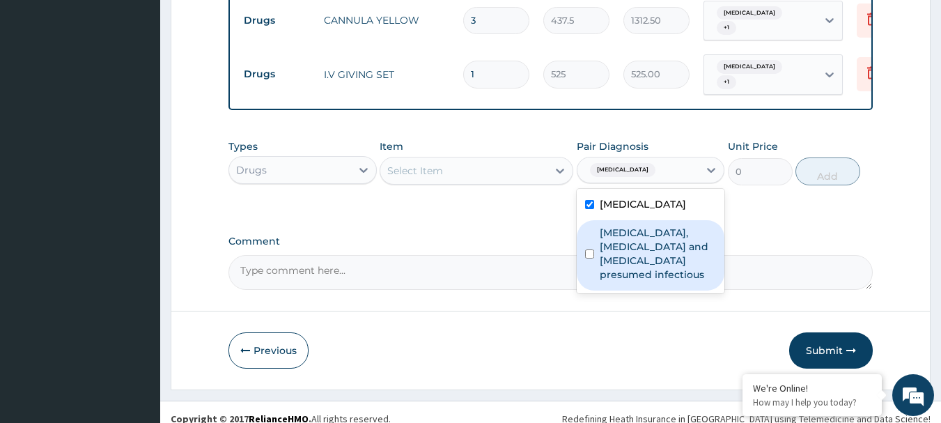
click at [653, 226] on label "Colitis, enteritis and gastroenteritis presumed infectious" at bounding box center [657, 254] width 117 height 56
checkbox input "true"
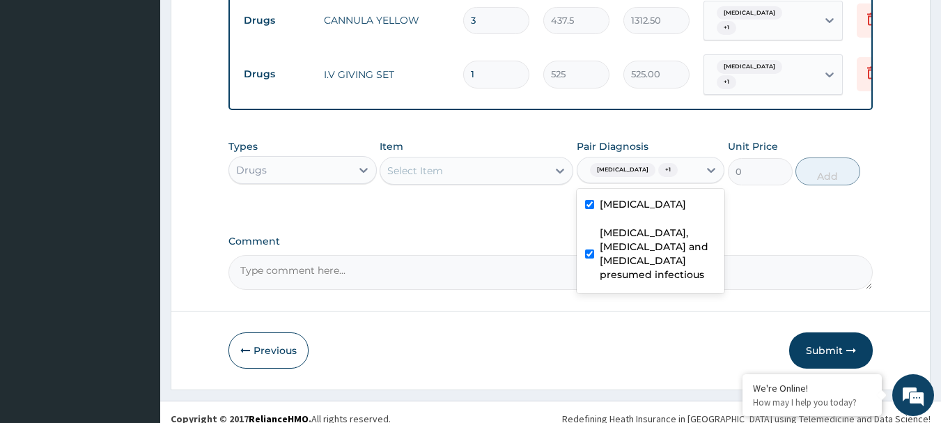
click at [476, 159] on div "Select Item" at bounding box center [463, 170] width 167 height 22
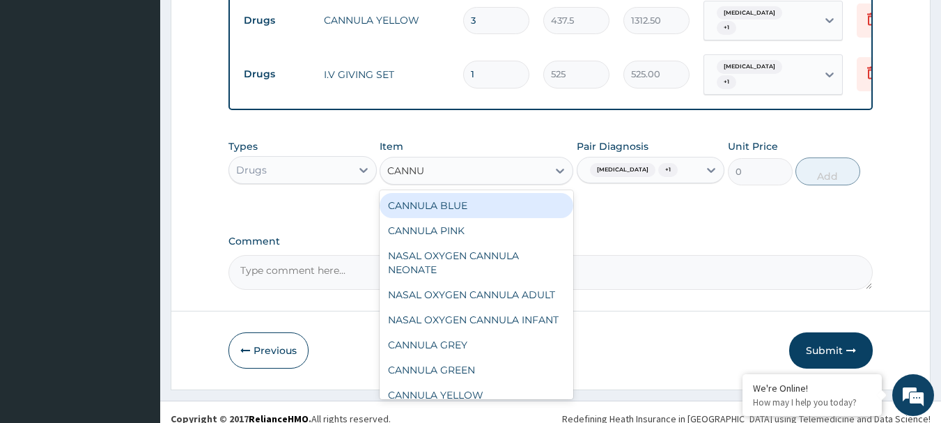
type input "CANNUL"
click at [469, 193] on div "CANNULA BLUE" at bounding box center [476, 205] width 194 height 25
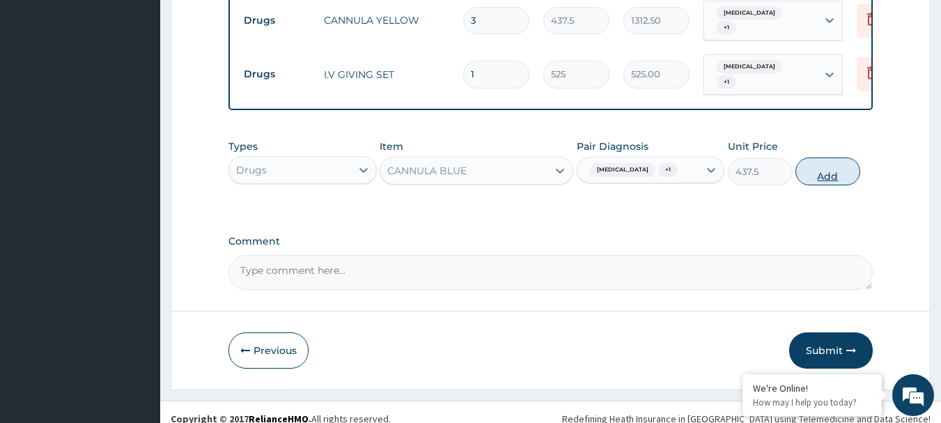
click at [829, 161] on button "Add" at bounding box center [827, 171] width 65 height 28
type input "0"
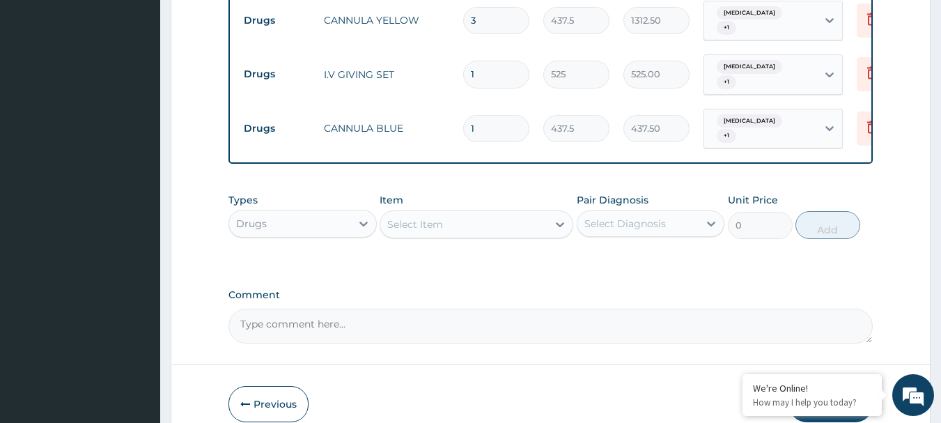
click at [508, 115] on input "1" at bounding box center [496, 128] width 66 height 27
type input "0.00"
type input "2"
type input "875.00"
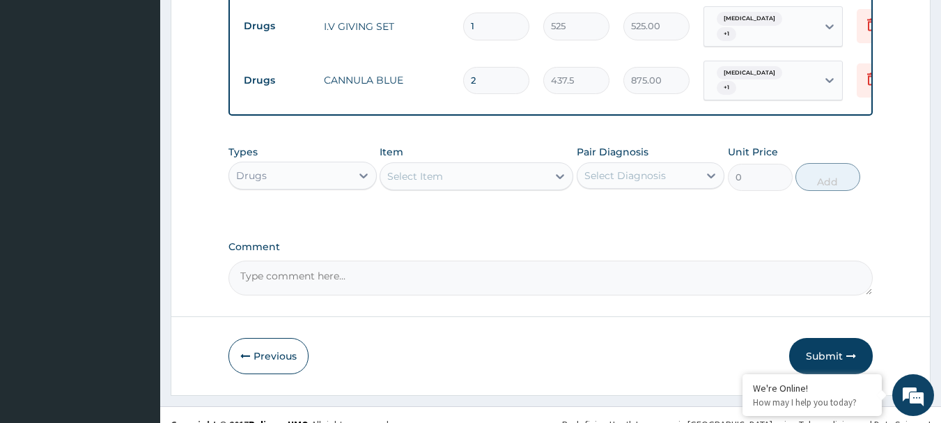
type input "2"
click at [665, 168] on div "Select Diagnosis" at bounding box center [650, 175] width 148 height 26
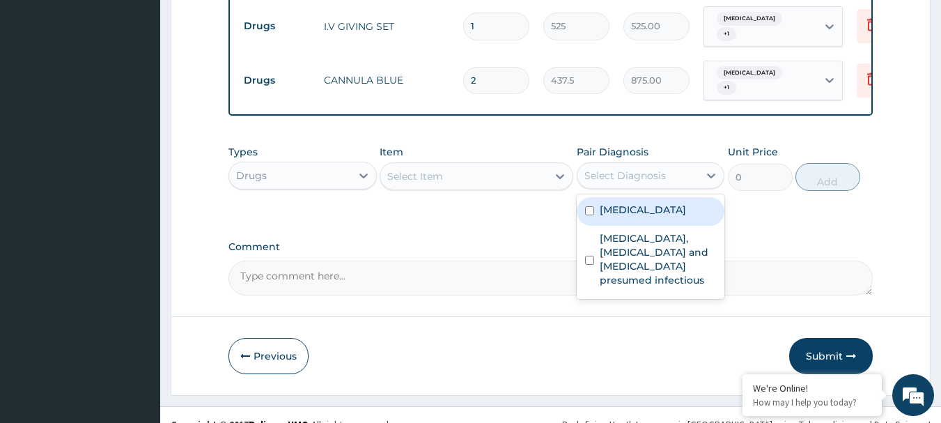
click at [643, 199] on div "Gastroenteritis" at bounding box center [650, 211] width 148 height 29
checkbox input "true"
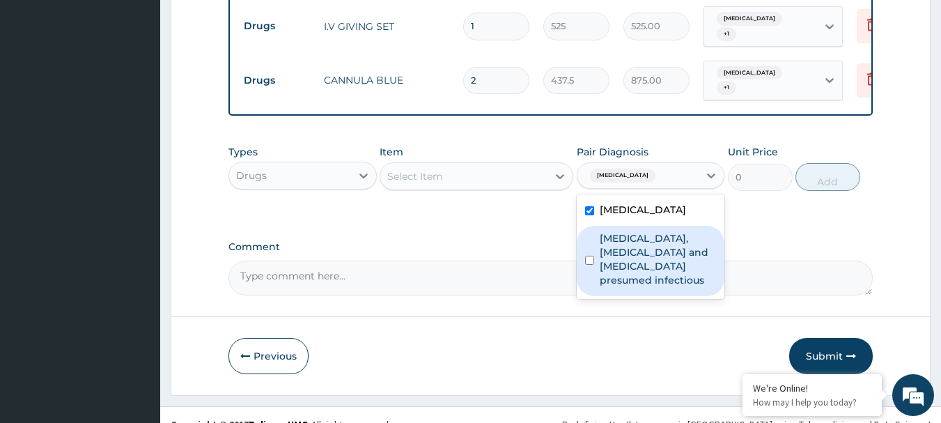
click at [638, 231] on label "Colitis, enteritis and gastroenteritis presumed infectious" at bounding box center [657, 259] width 117 height 56
checkbox input "true"
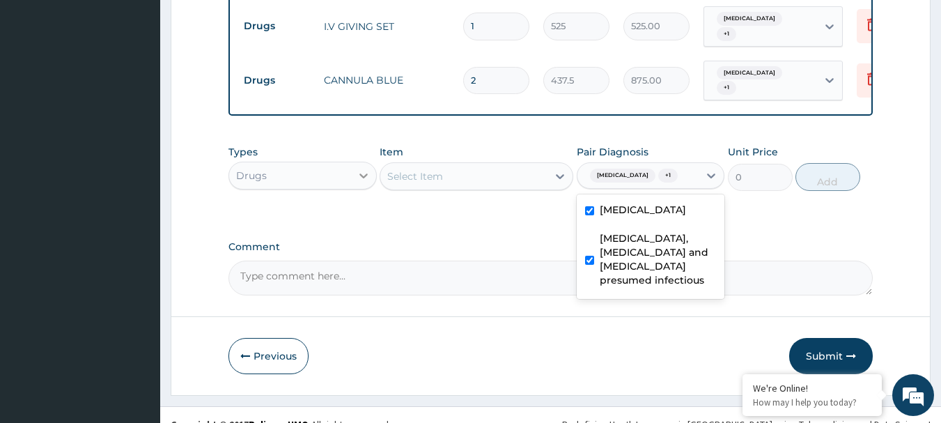
click at [359, 168] on icon at bounding box center [363, 175] width 14 height 14
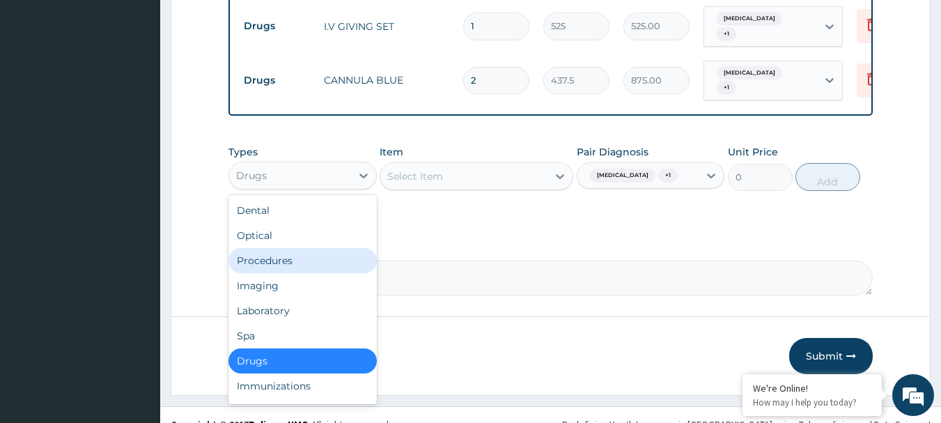
click at [276, 248] on div "Procedures" at bounding box center [302, 260] width 148 height 25
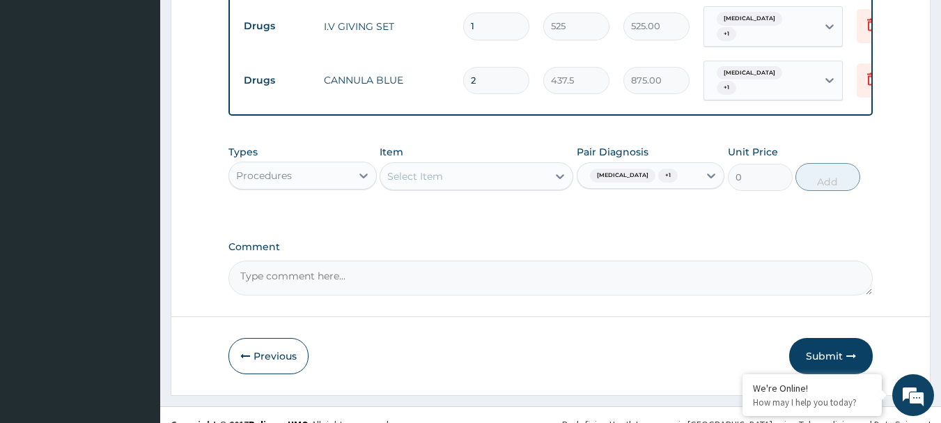
click at [471, 165] on div "Select Item" at bounding box center [463, 176] width 167 height 22
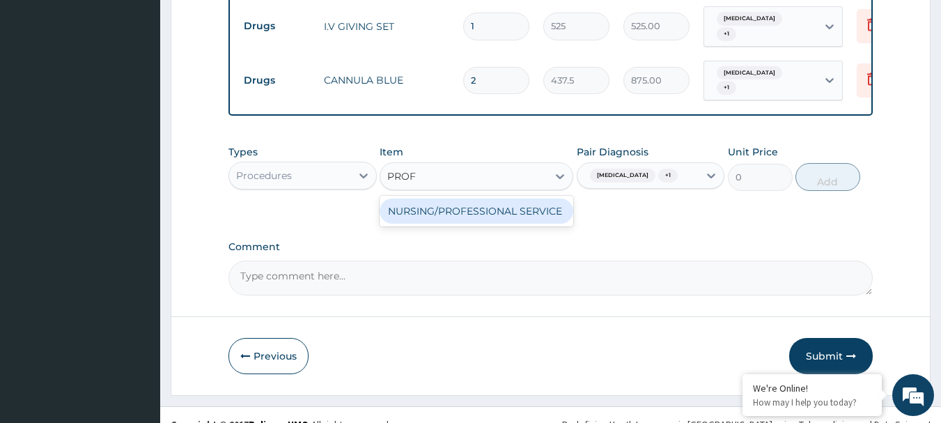
type input "PROFE"
click at [467, 198] on div "NURSING/PROFESSIONAL SERVICE" at bounding box center [476, 210] width 194 height 25
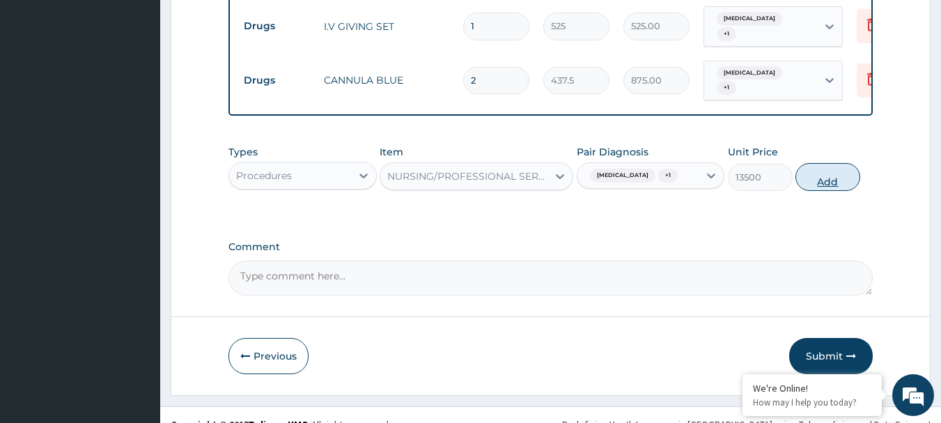
click at [830, 163] on button "Add" at bounding box center [827, 177] width 65 height 28
type input "0"
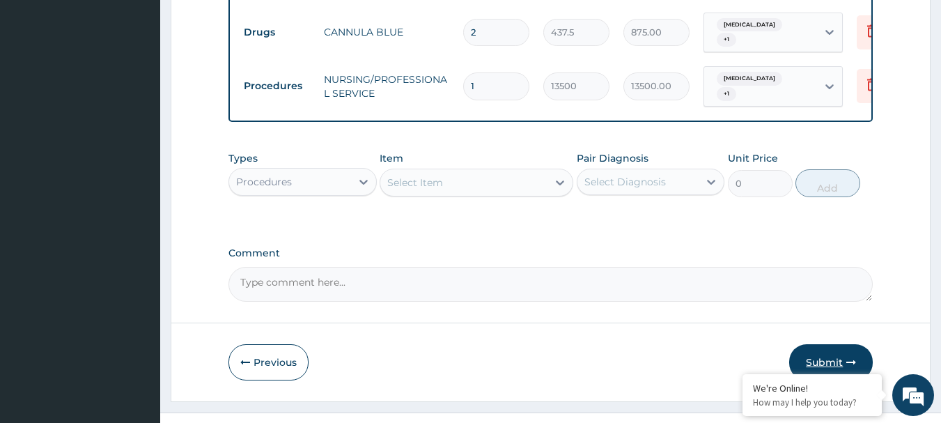
click at [823, 344] on button "Submit" at bounding box center [831, 362] width 84 height 36
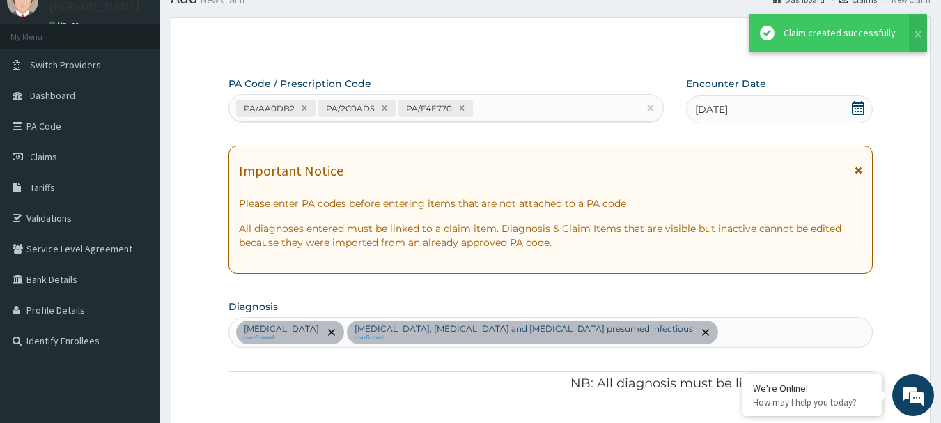
scroll to position [1054, 0]
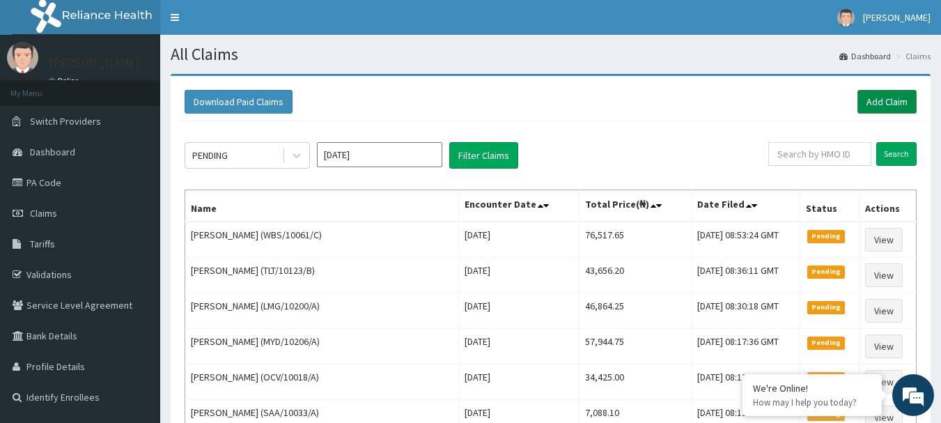
click at [895, 106] on link "Add Claim" at bounding box center [886, 102] width 59 height 24
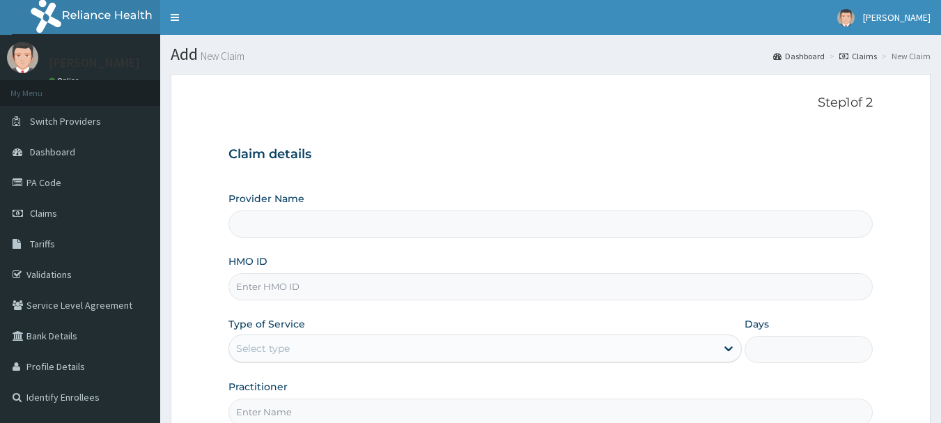
type input "[GEOGRAPHIC_DATA] Nig. Ltd"
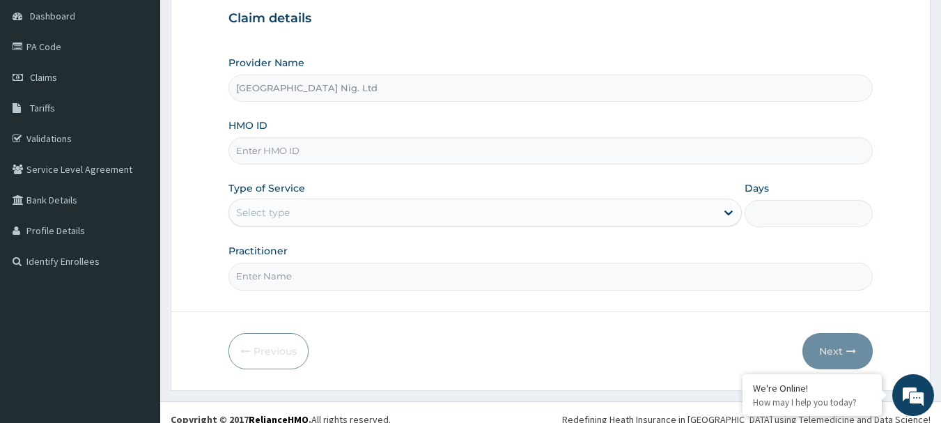
scroll to position [139, 0]
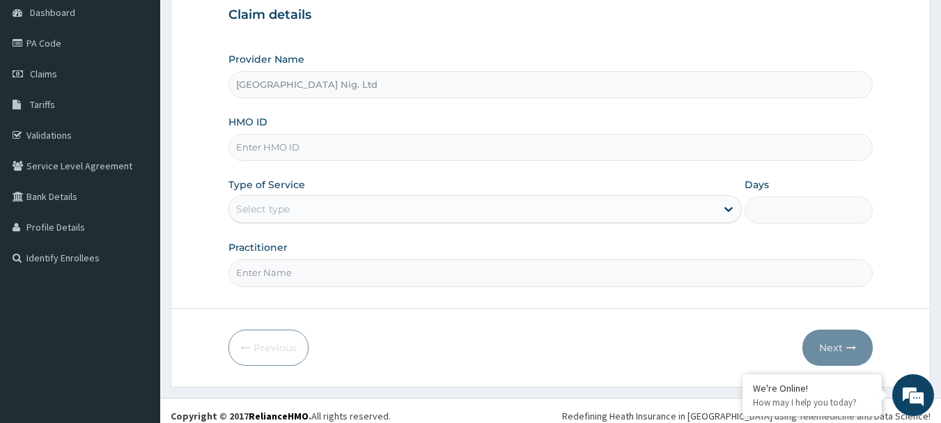
click at [355, 148] on input "HMO ID" at bounding box center [550, 147] width 645 height 27
type input "SWF/10444/B"
click at [645, 217] on div "Select type" at bounding box center [472, 209] width 487 height 22
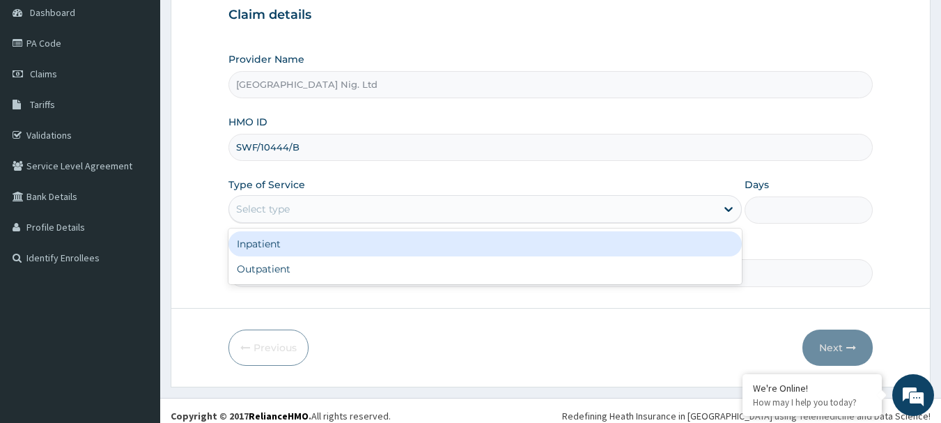
click at [523, 244] on div "Inpatient" at bounding box center [484, 243] width 513 height 25
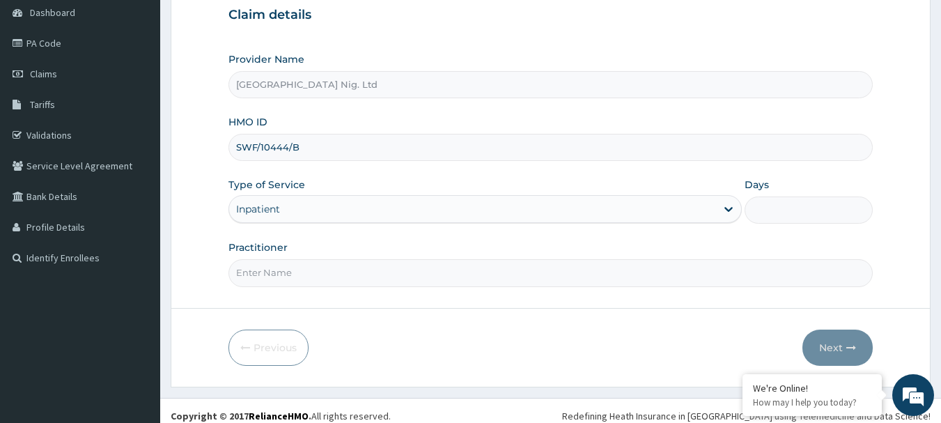
click at [780, 212] on input "Days" at bounding box center [808, 209] width 128 height 27
type input "1"
click at [333, 276] on input "Practitioner" at bounding box center [550, 272] width 645 height 27
type input "[PERSON_NAME]"
click at [823, 340] on button "Next" at bounding box center [837, 347] width 70 height 36
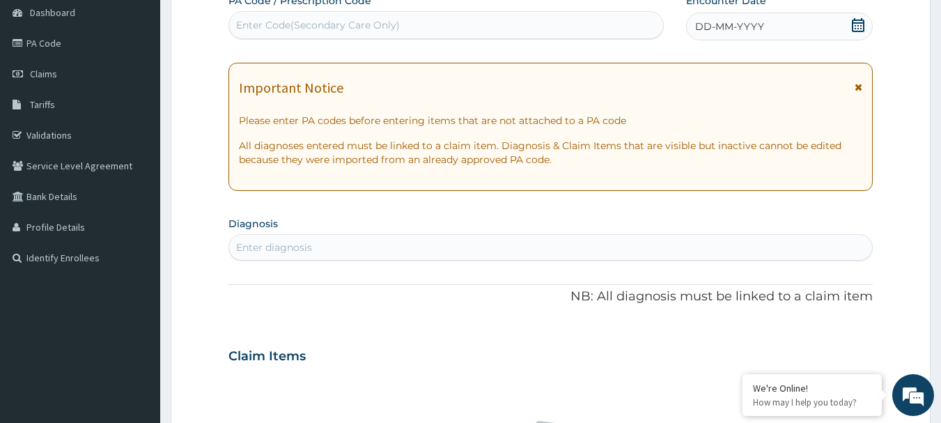
click at [402, 17] on div "Enter Code(Secondary Care Only)" at bounding box center [446, 25] width 434 height 22
type input "PA/E465B4"
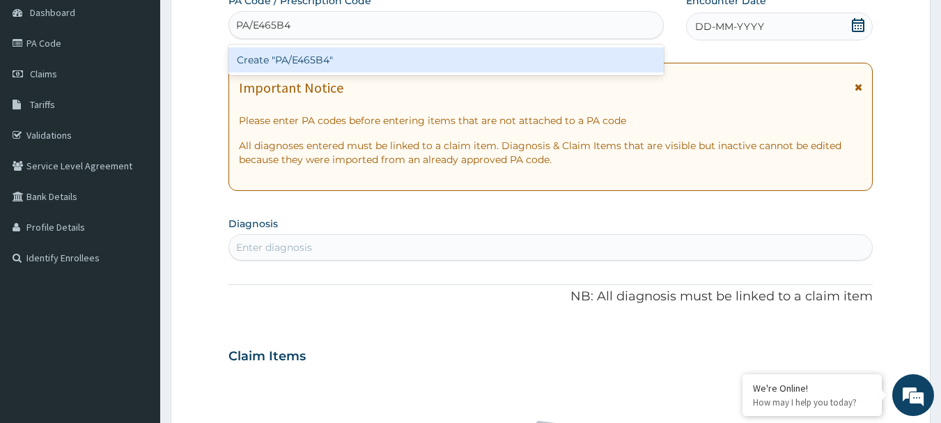
click at [315, 59] on div "Create "PA/E465B4"" at bounding box center [446, 59] width 436 height 25
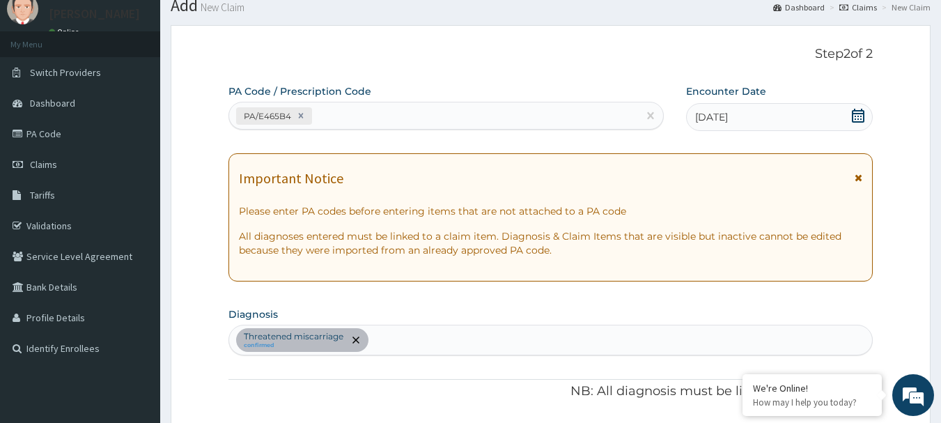
scroll to position [38, 0]
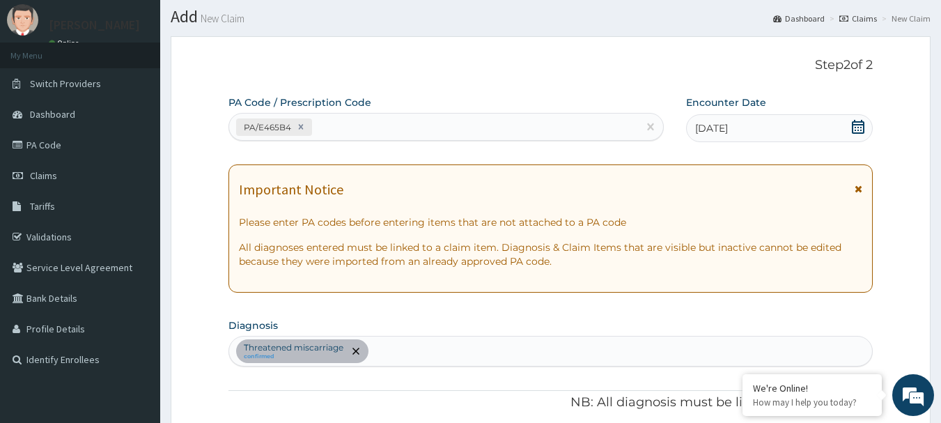
click at [359, 129] on div "PA/E465B4" at bounding box center [433, 127] width 409 height 23
type input "PA/EA27FB"
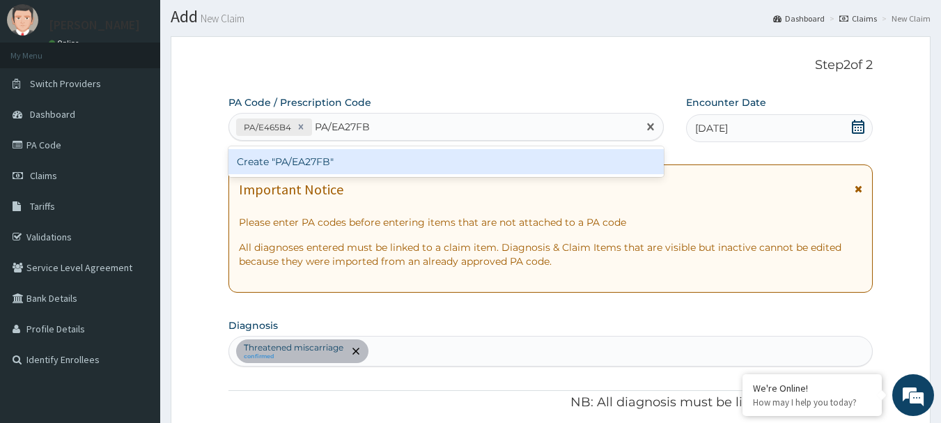
click at [324, 164] on div "Create "PA/EA27FB"" at bounding box center [446, 161] width 436 height 25
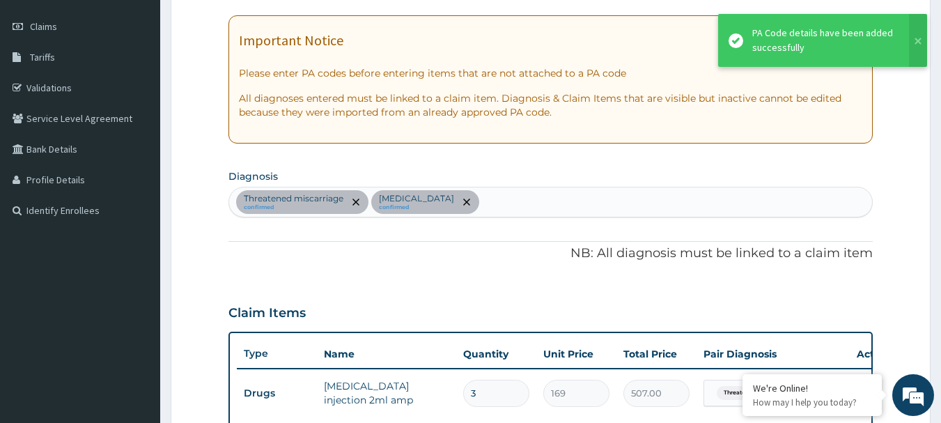
scroll to position [112, 0]
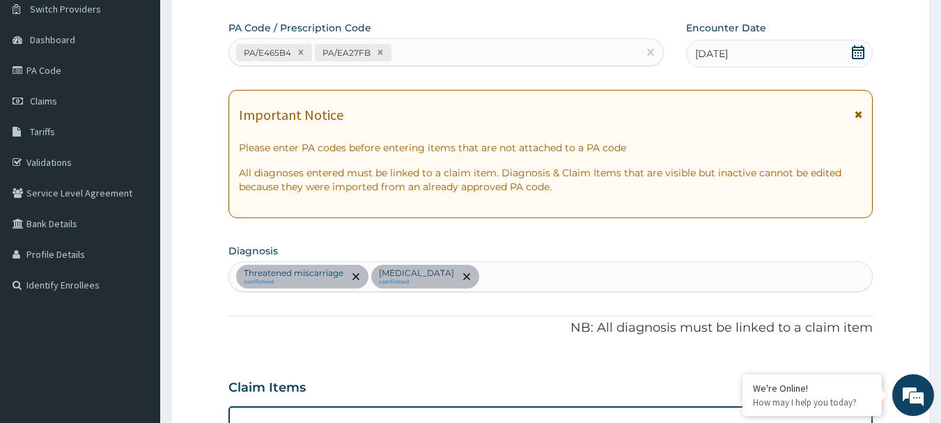
click at [418, 42] on div "PA/E465B4 PA/EA27FB" at bounding box center [433, 52] width 409 height 23
type input "PA/ABA0A4"
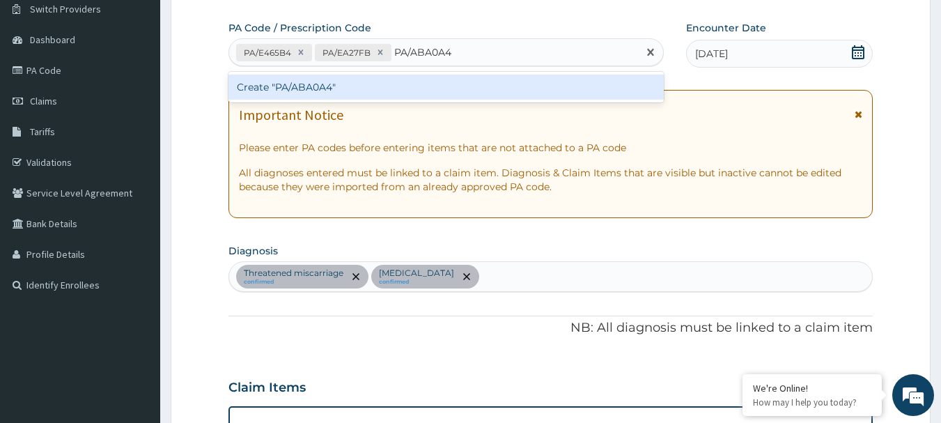
click at [309, 88] on div "Create "PA/ABA0A4"" at bounding box center [446, 86] width 436 height 25
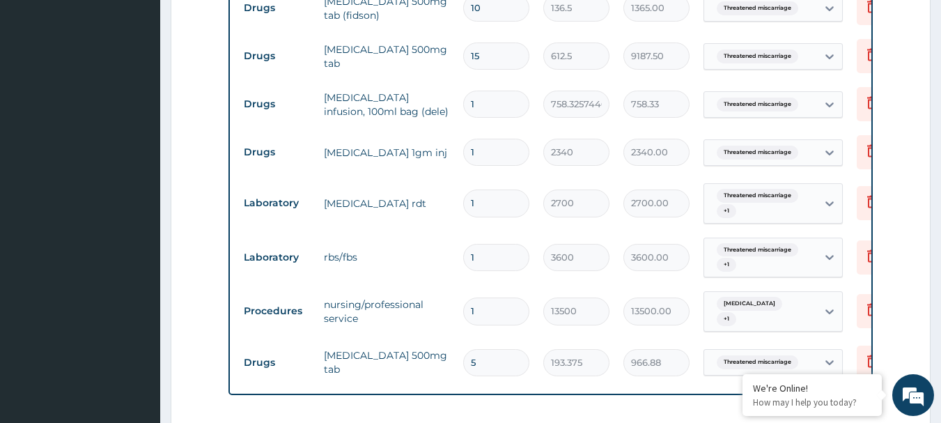
scroll to position [996, 0]
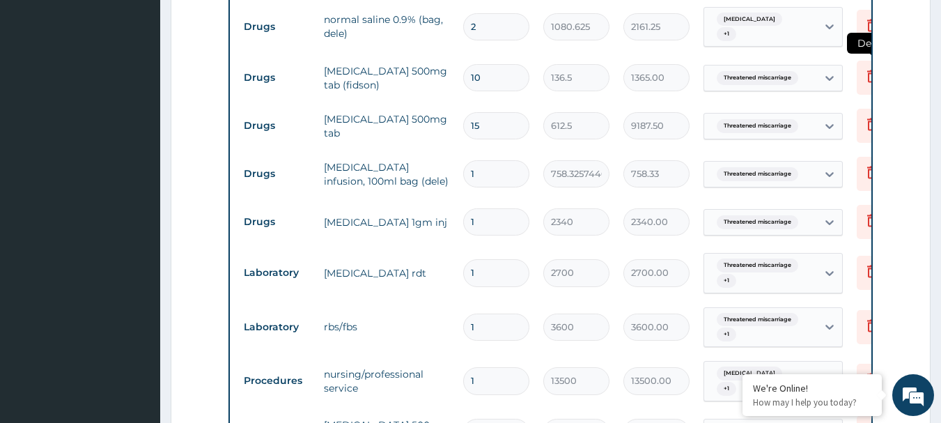
click at [862, 73] on icon at bounding box center [871, 78] width 31 height 34
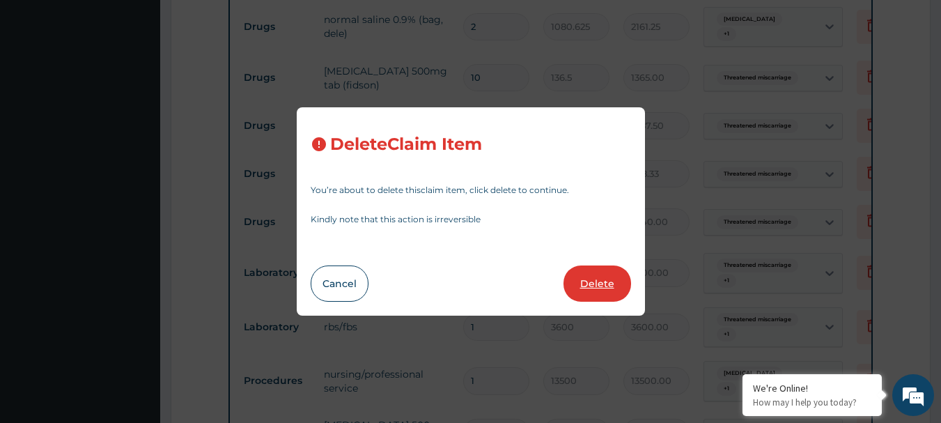
click at [609, 280] on button "Delete" at bounding box center [597, 283] width 68 height 36
type input "15"
type input "612.5"
type input "9187.50"
type input "1"
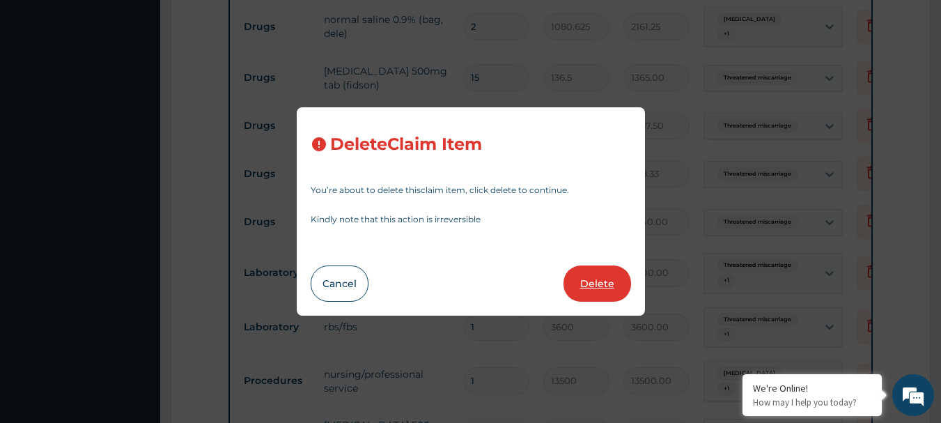
type input "758.3257446289062"
type input "758.33"
type input "2340"
type input "2340.00"
type input "2700"
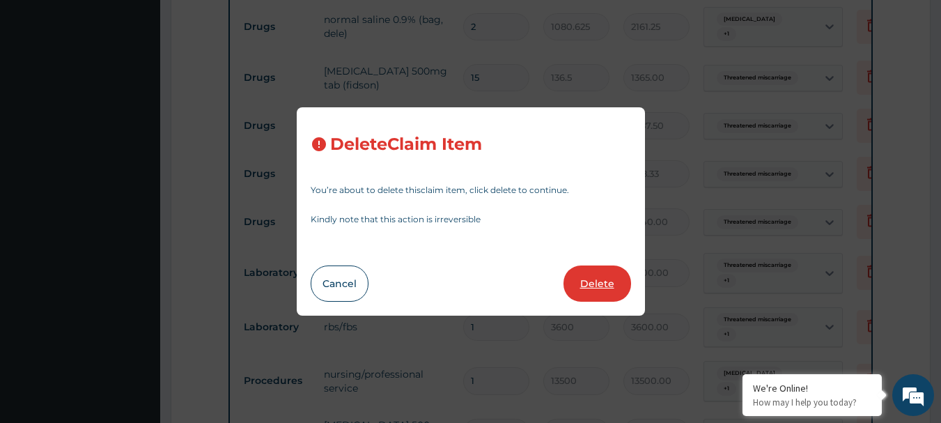
type input "2700.00"
type input "3600"
type input "3600.00"
type input "13500"
type input "13500.00"
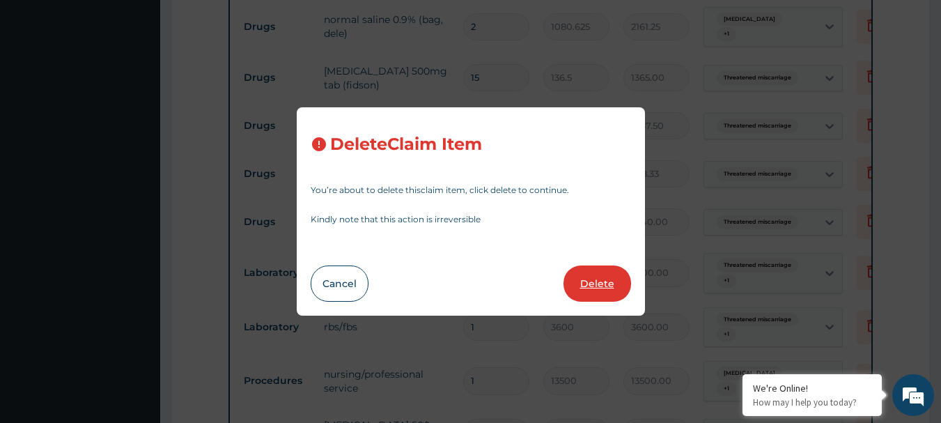
type input "5"
type input "193.375"
type input "966.88"
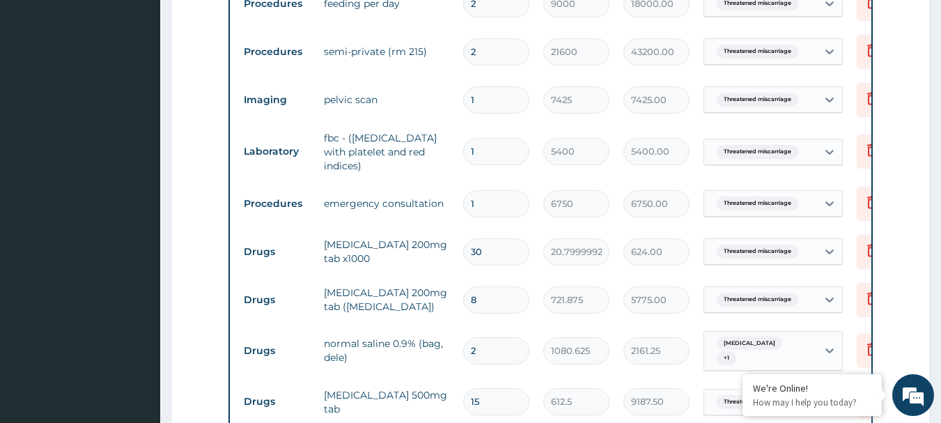
scroll to position [647, 0]
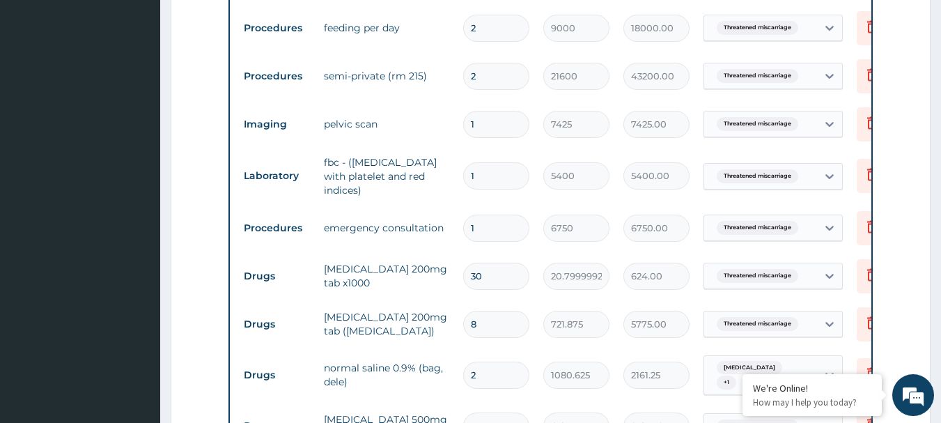
click at [494, 79] on input "2" at bounding box center [496, 76] width 66 height 27
type input "0.00"
type input "1"
type input "21600.00"
type input "1"
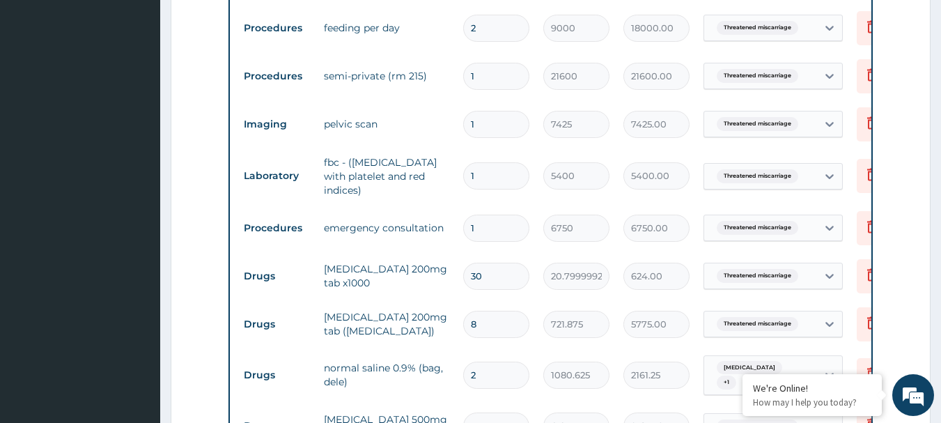
click at [498, 35] on input "2" at bounding box center [496, 28] width 66 height 27
type input "0.00"
type input "1"
type input "9000.00"
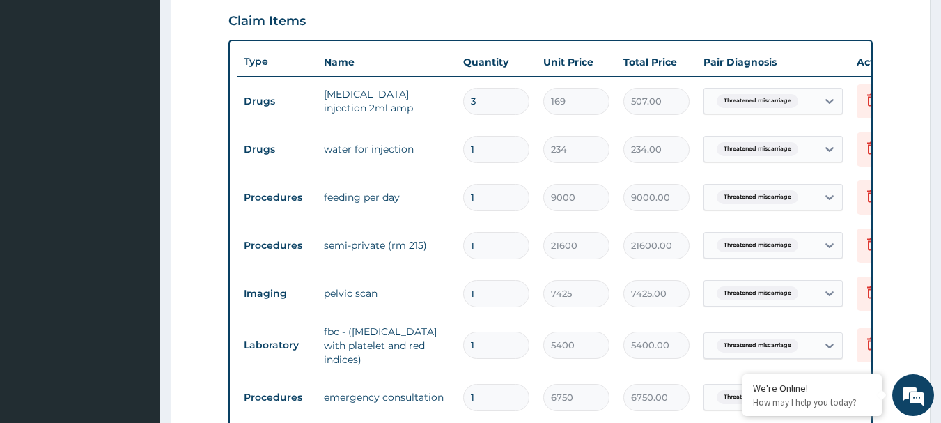
scroll to position [439, 0]
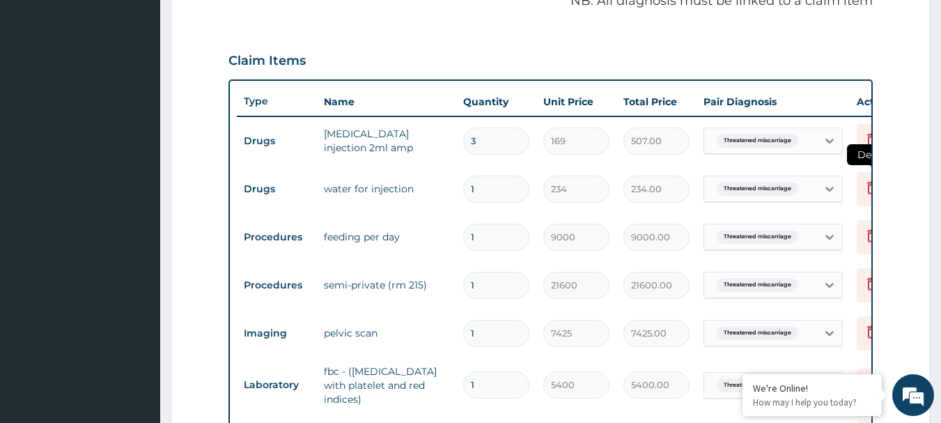
type input "1"
click at [861, 186] on icon at bounding box center [871, 189] width 31 height 34
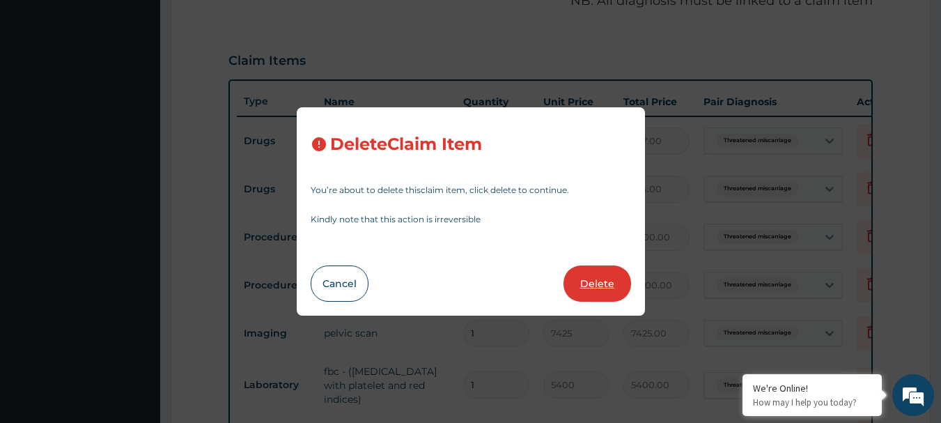
click at [591, 284] on button "Delete" at bounding box center [597, 283] width 68 height 36
type input "9000"
type input "9000.00"
type input "21600"
type input "21600.00"
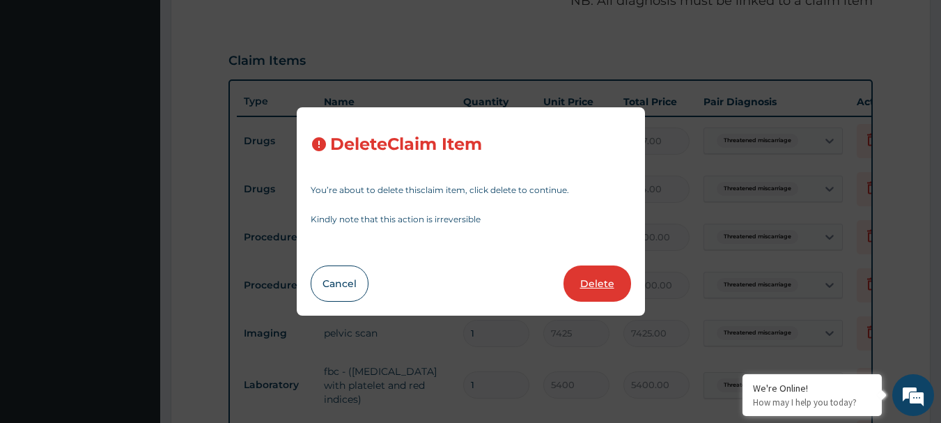
type input "7425"
type input "7425.00"
type input "5400"
type input "5400.00"
type input "6750"
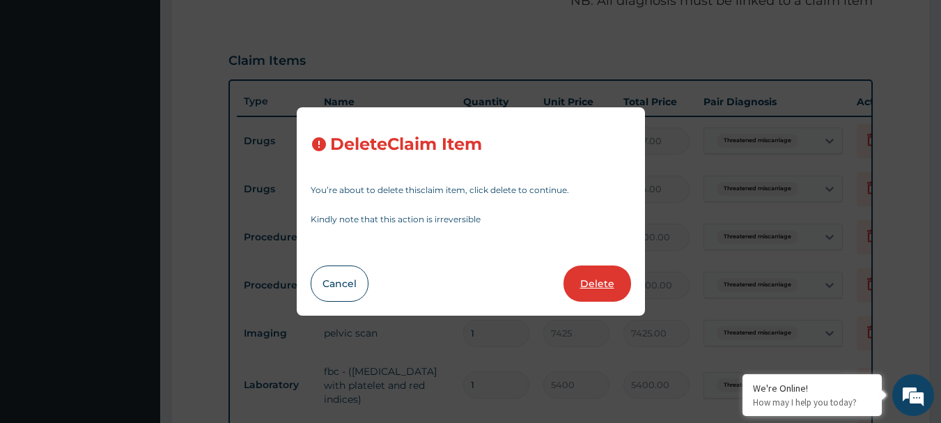
type input "6750.00"
type input "30"
type input "20.79999923706055"
type input "624.00"
type input "8"
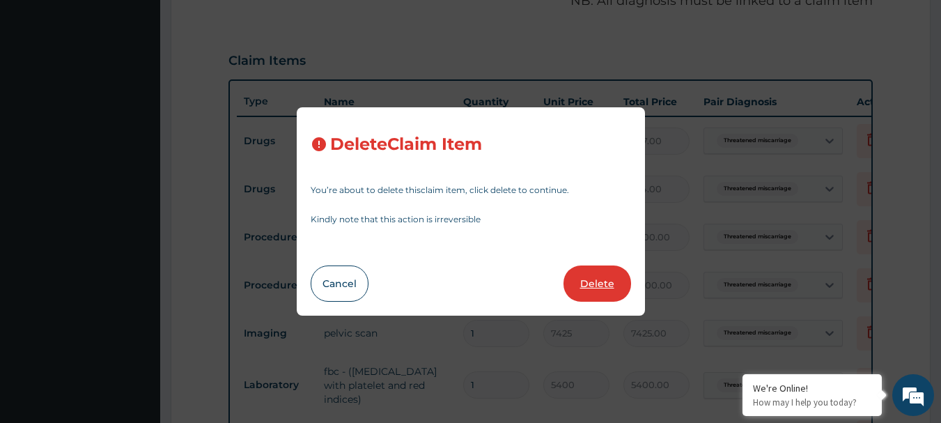
type input "721.875"
type input "5775.00"
type input "2"
type input "1080.625"
type input "2161.25"
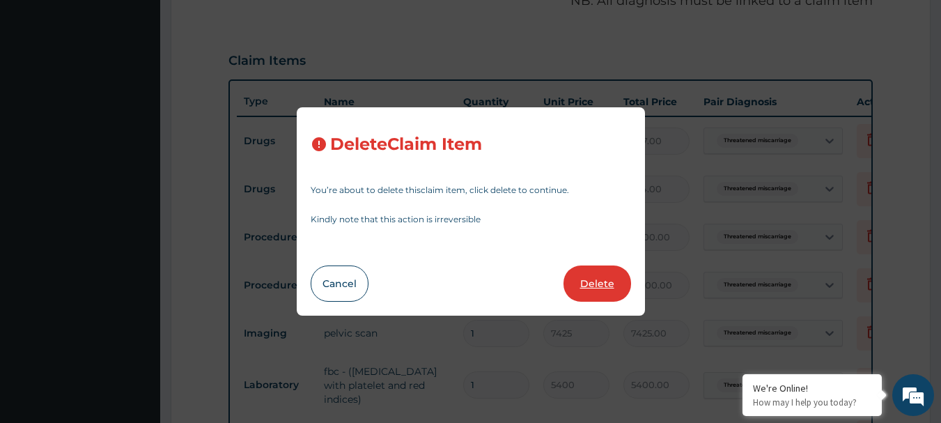
type input "15"
type input "612.5"
type input "9187.50"
type input "1"
type input "758.3257446289062"
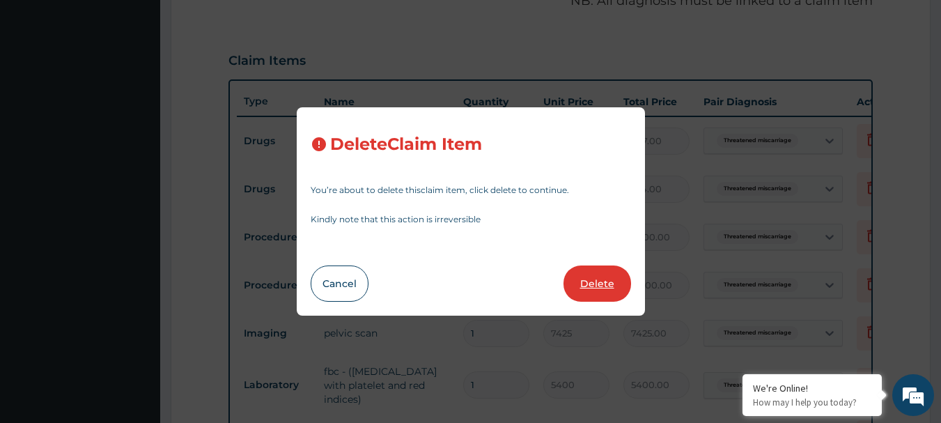
type input "758.33"
type input "2340"
type input "2340.00"
type input "2700"
type input "2700.00"
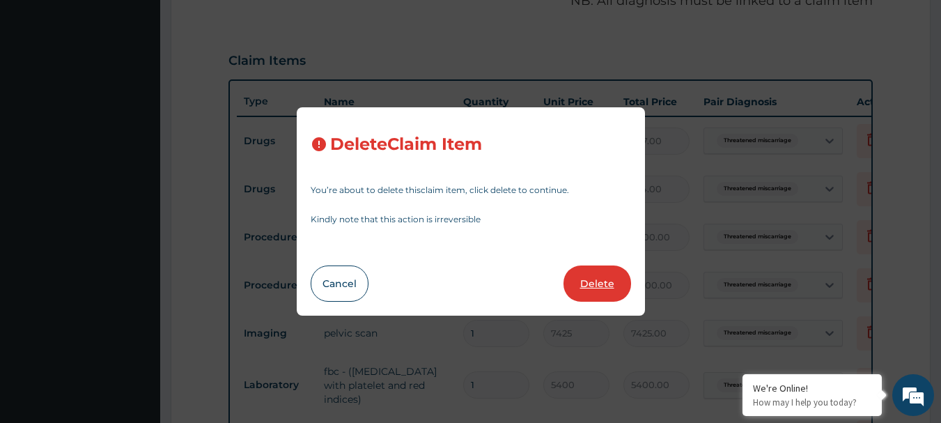
type input "3600"
type input "3600.00"
type input "13500"
type input "13500.00"
type input "5"
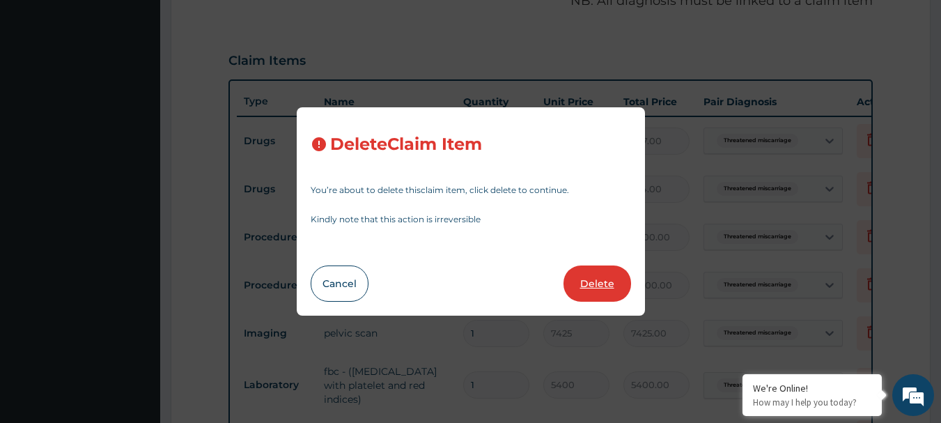
type input "193.375"
type input "966.88"
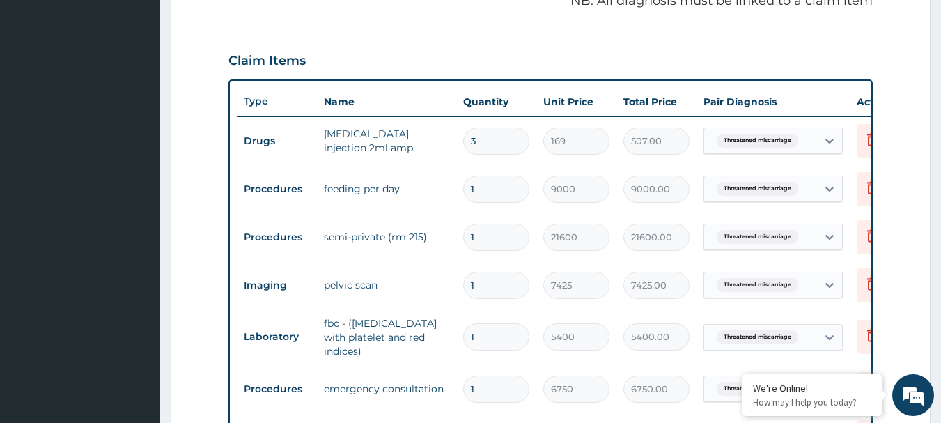
click at [480, 141] on input "3" at bounding box center [496, 140] width 66 height 27
type input "0.00"
type input "1"
type input "169.00"
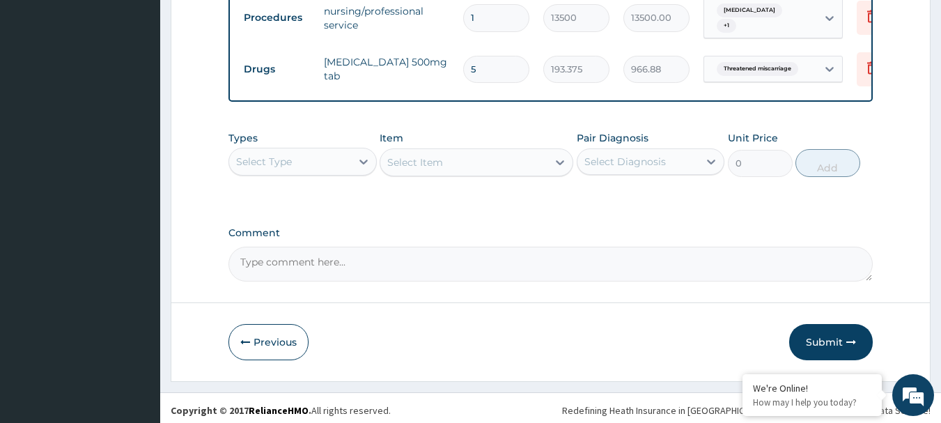
scroll to position [1266, 0]
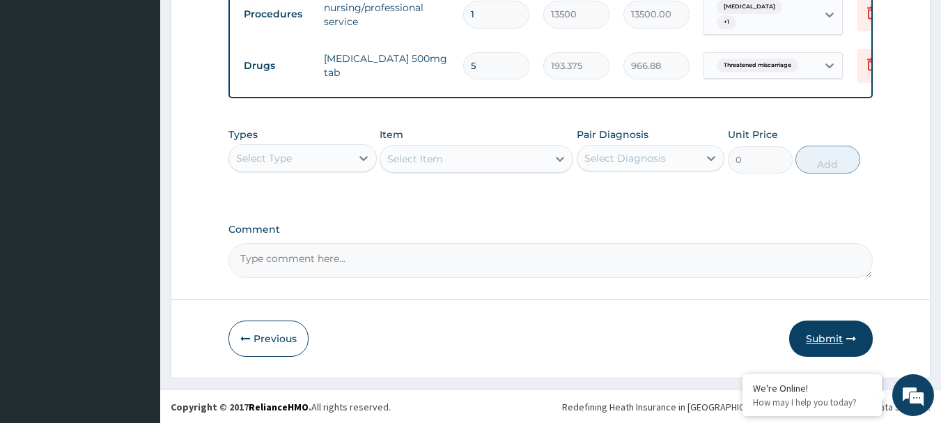
type input "1"
click at [810, 329] on button "Submit" at bounding box center [831, 338] width 84 height 36
